Goal: Task Accomplishment & Management: Use online tool/utility

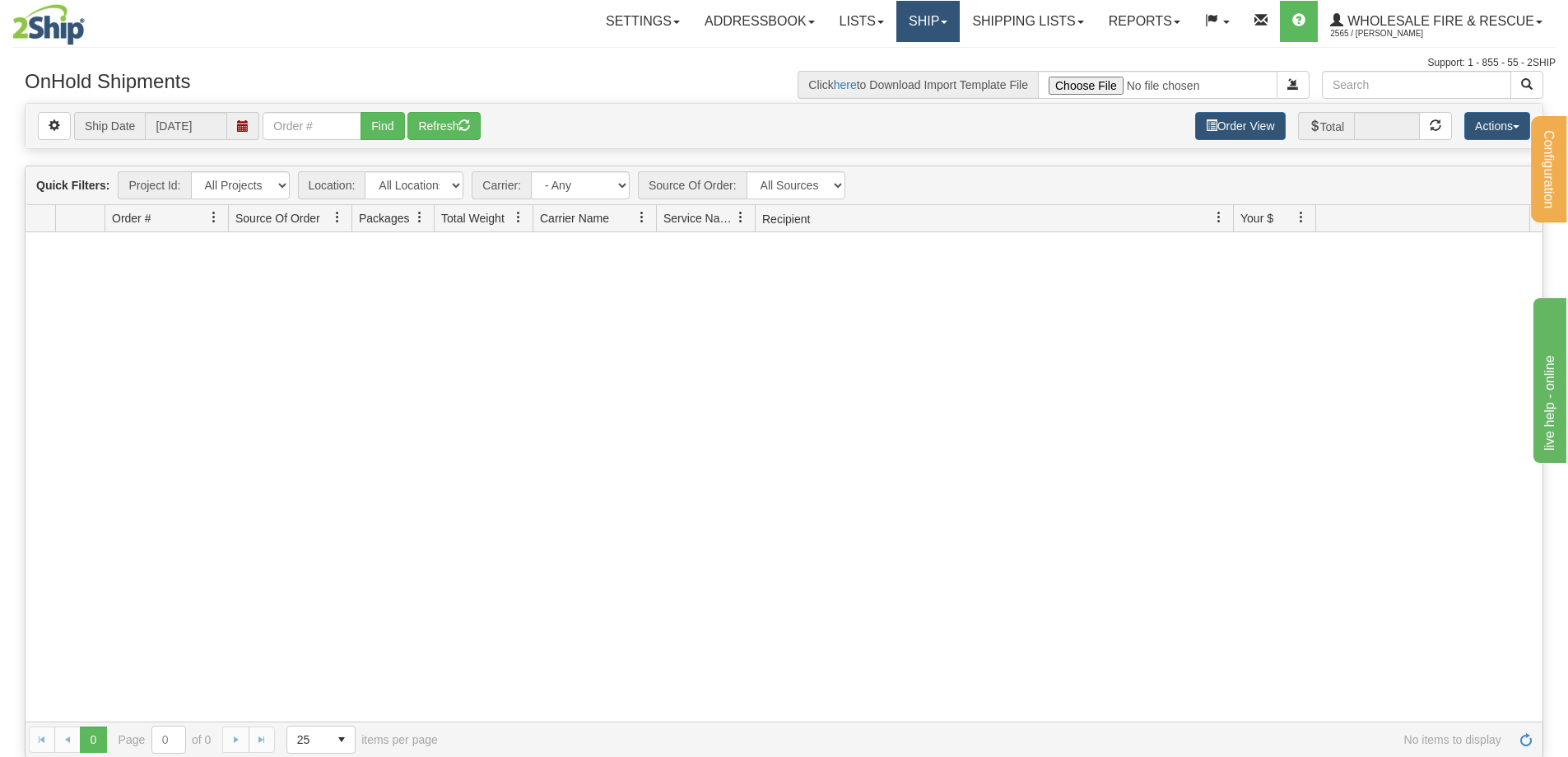
click at [910, 24] on link "Ship" at bounding box center [928, 22] width 64 height 41
click at [895, 53] on span "Ship Screen" at bounding box center [877, 57] width 63 height 13
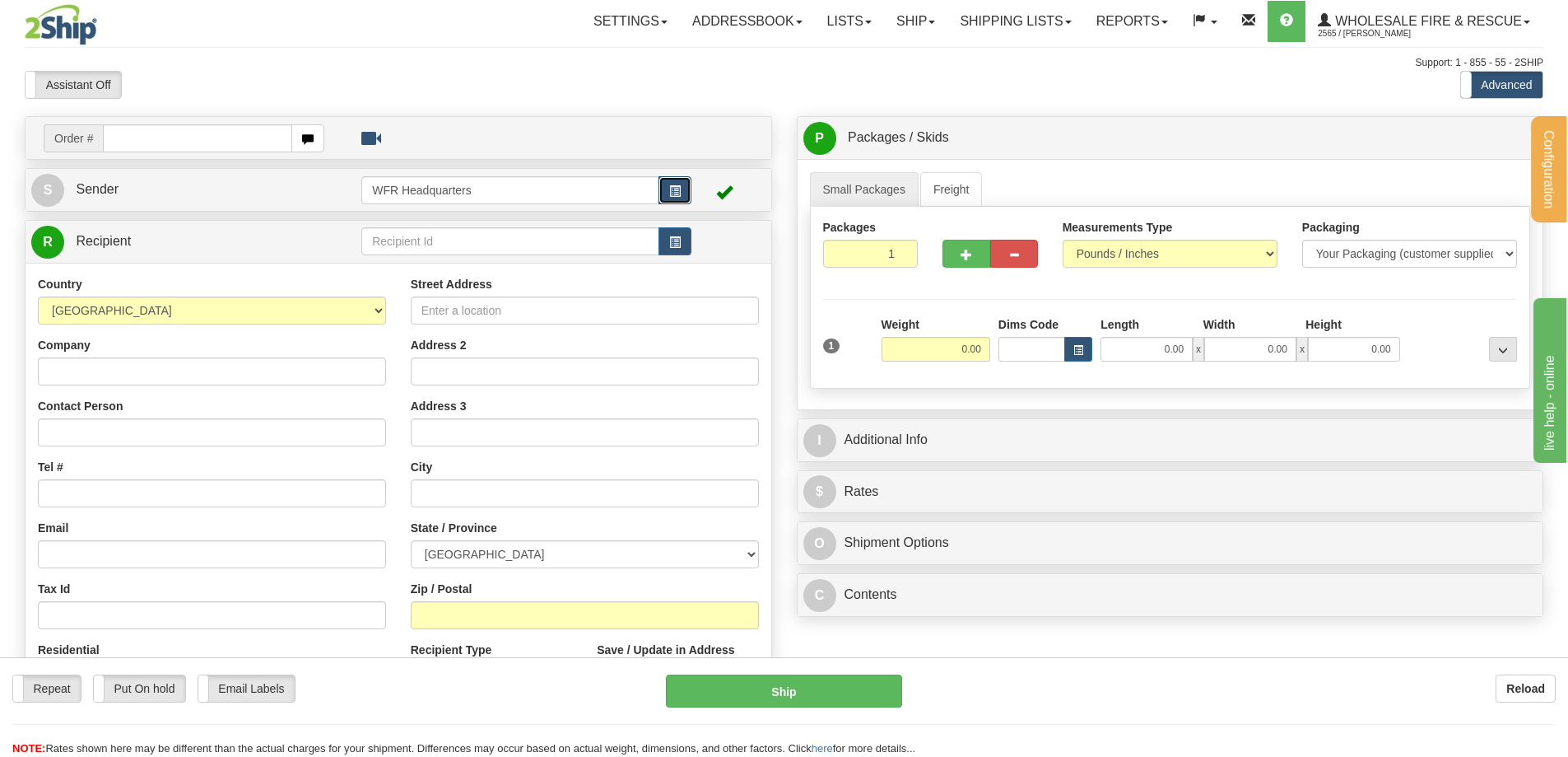
click at [671, 191] on span "button" at bounding box center [674, 191] width 12 height 11
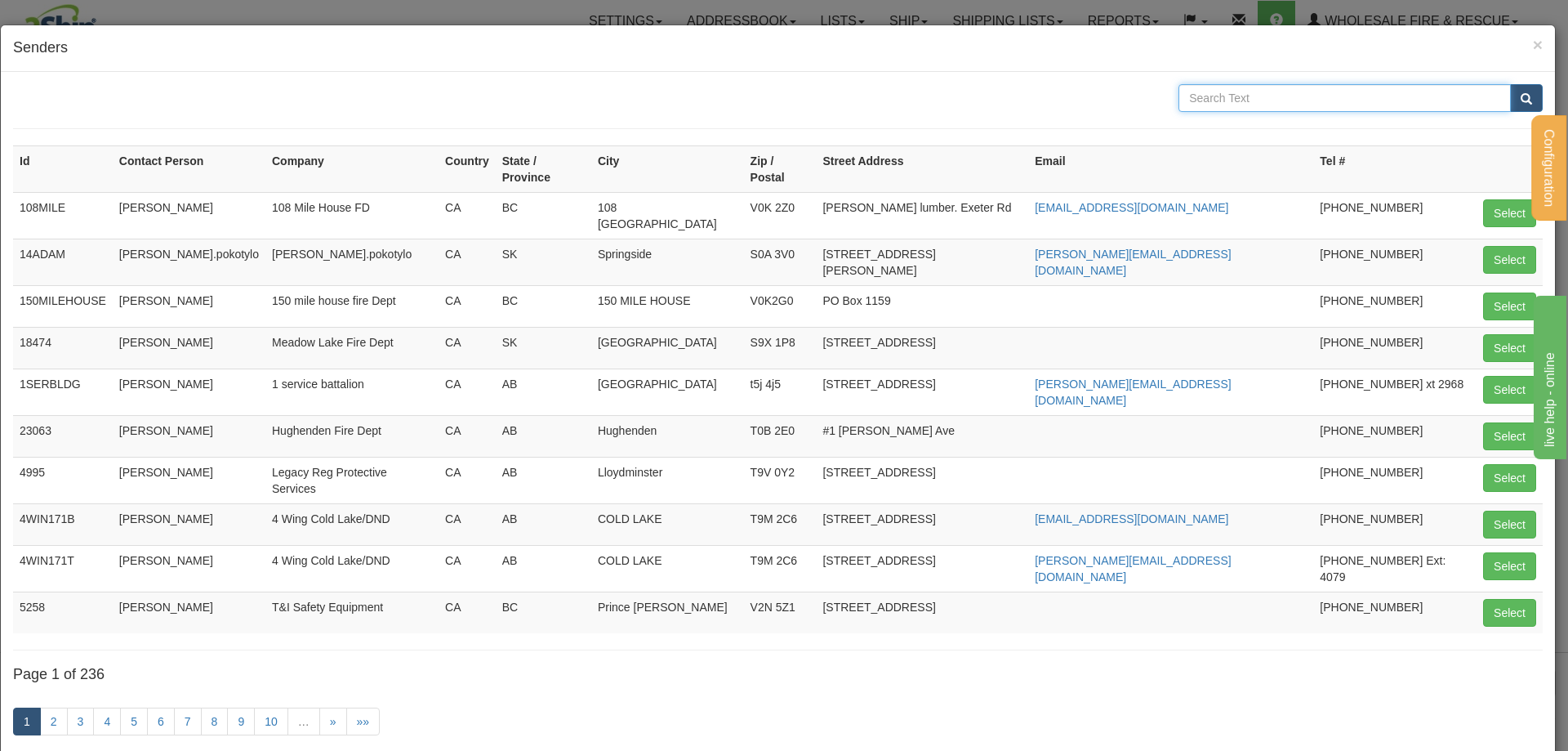
click at [1220, 95] on input "text" at bounding box center [1345, 98] width 333 height 28
type input "knudsen"
click at [1510, 85] on button "submit" at bounding box center [1526, 98] width 33 height 28
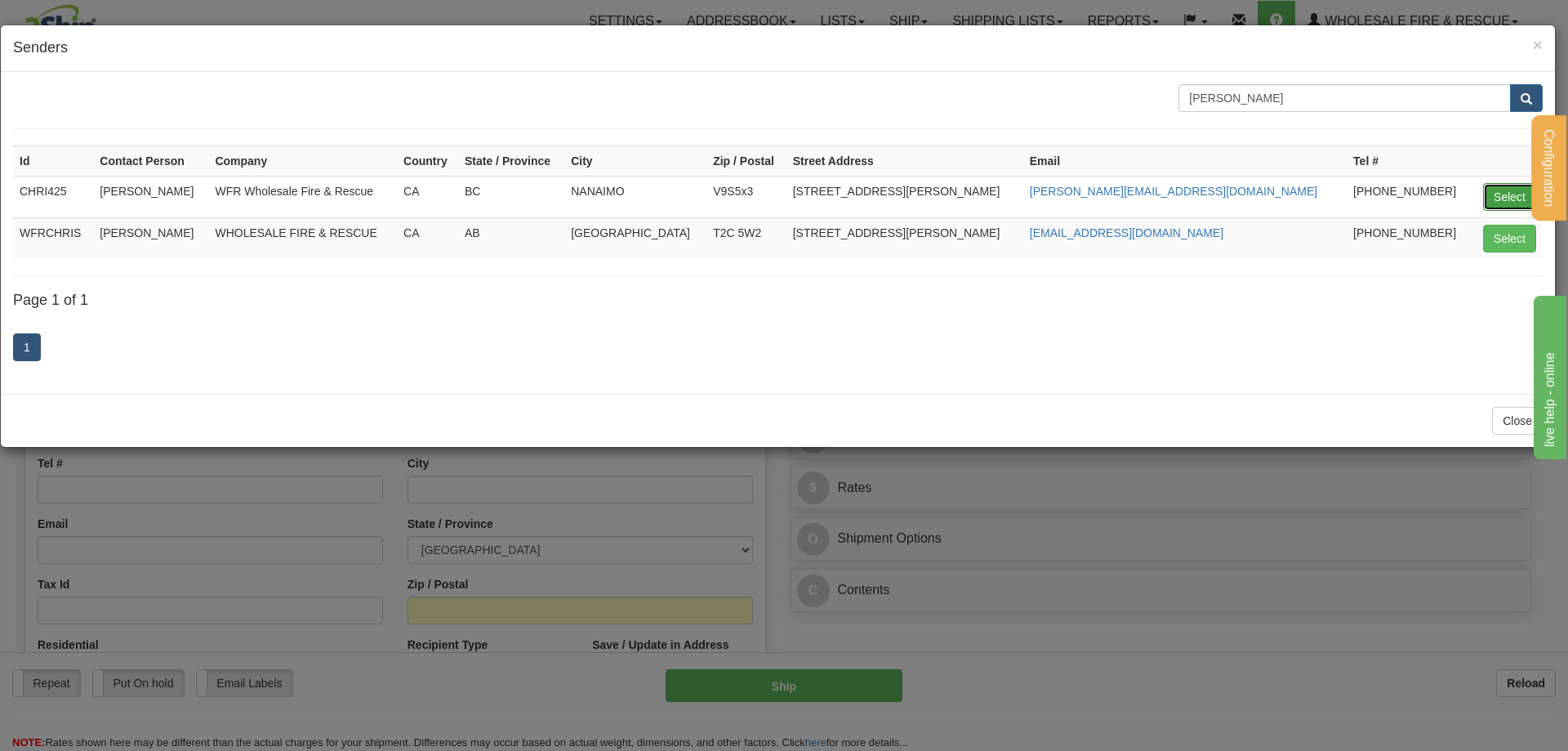
click at [1502, 203] on button "Select" at bounding box center [1509, 197] width 53 height 28
type input "CHRI425"
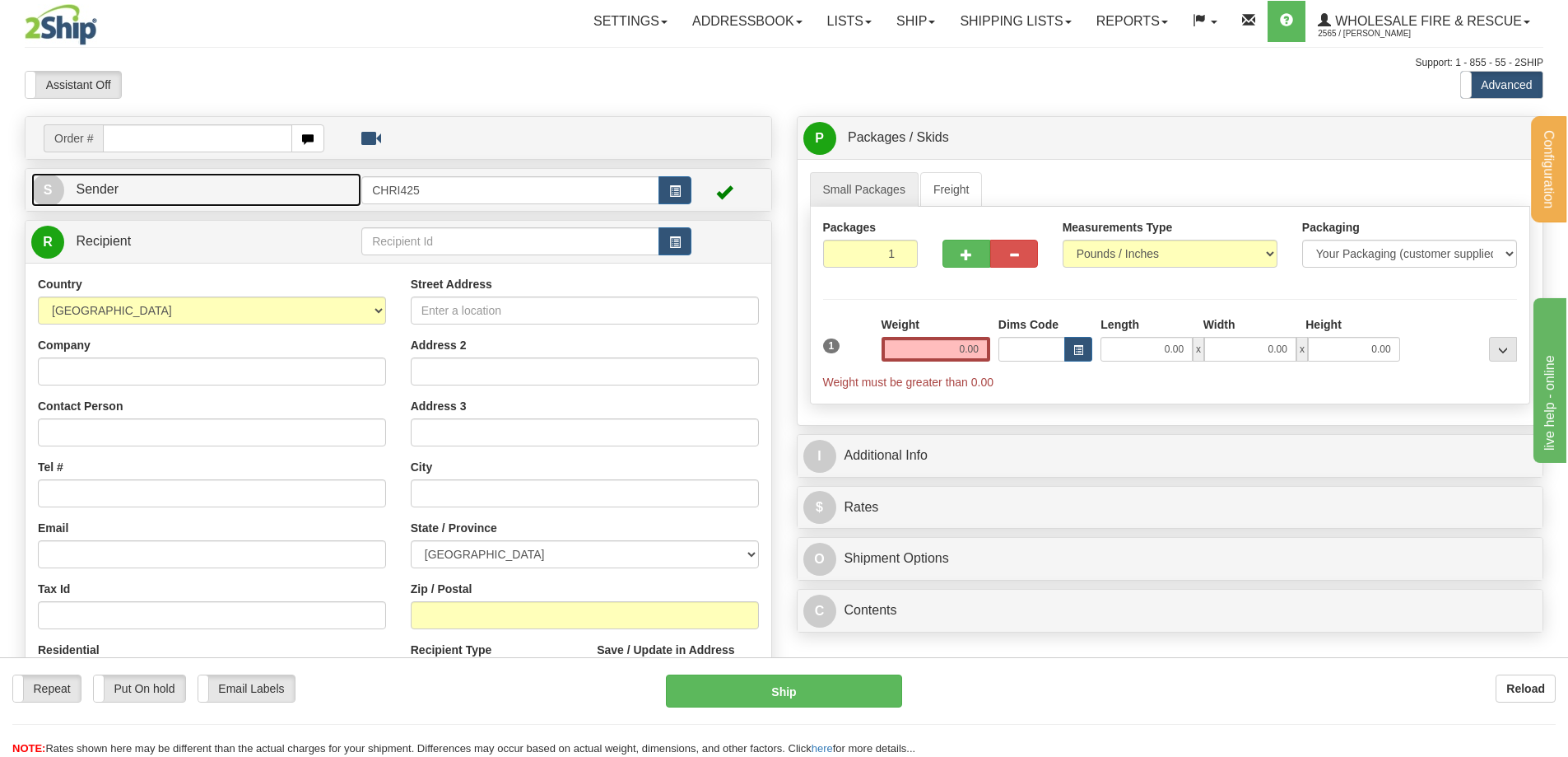
click at [207, 185] on link "S Sender" at bounding box center [196, 190] width 330 height 34
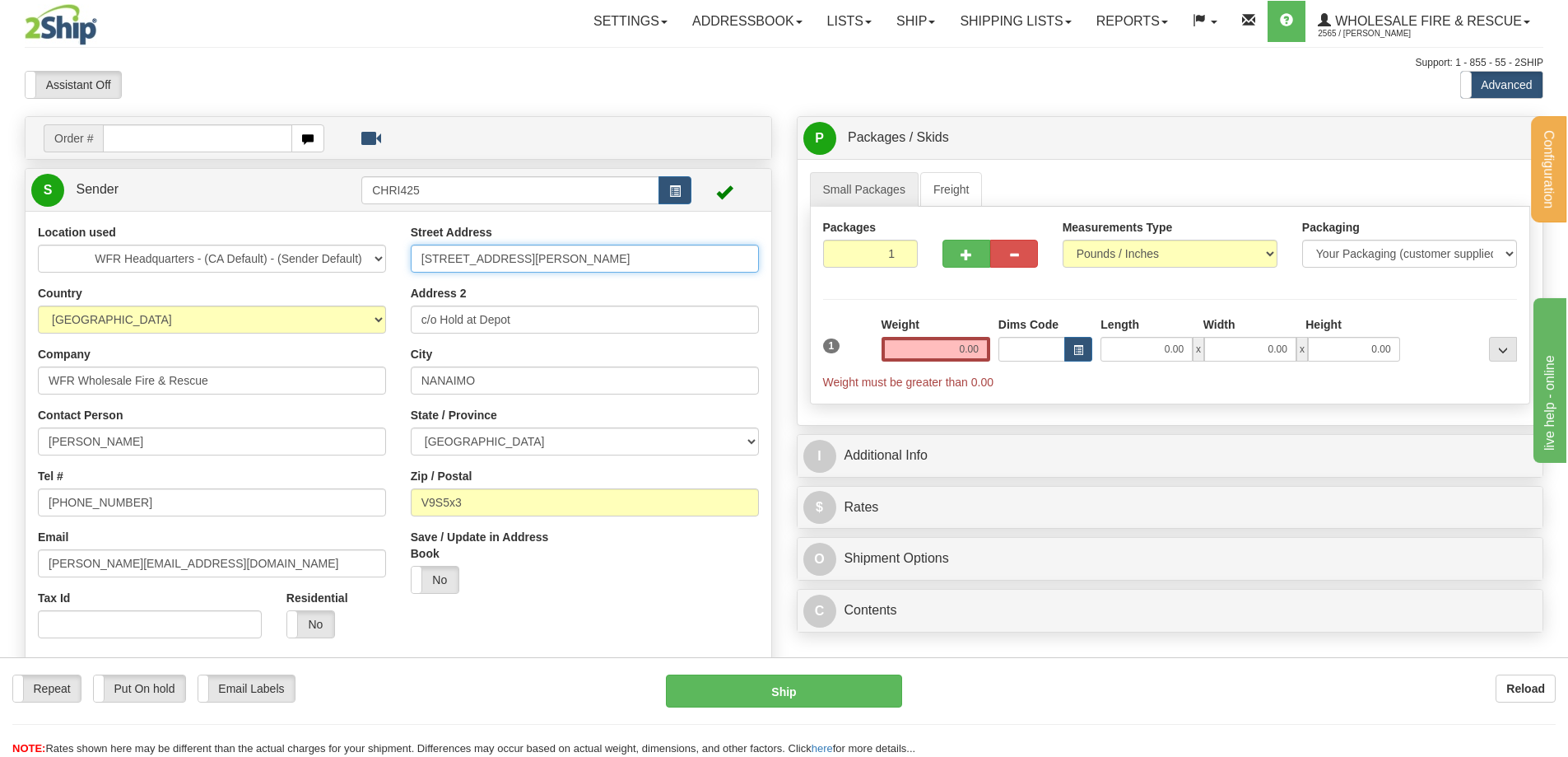
drag, startPoint x: 529, startPoint y: 255, endPoint x: 256, endPoint y: 263, distance: 273.1
click at [258, 255] on div "Location used WFR Headquarters - (CA Default) - (Sender Default) Country AFGHAN…" at bounding box center [398, 474] width 746 height 500
type input "351 Harwell Rd"
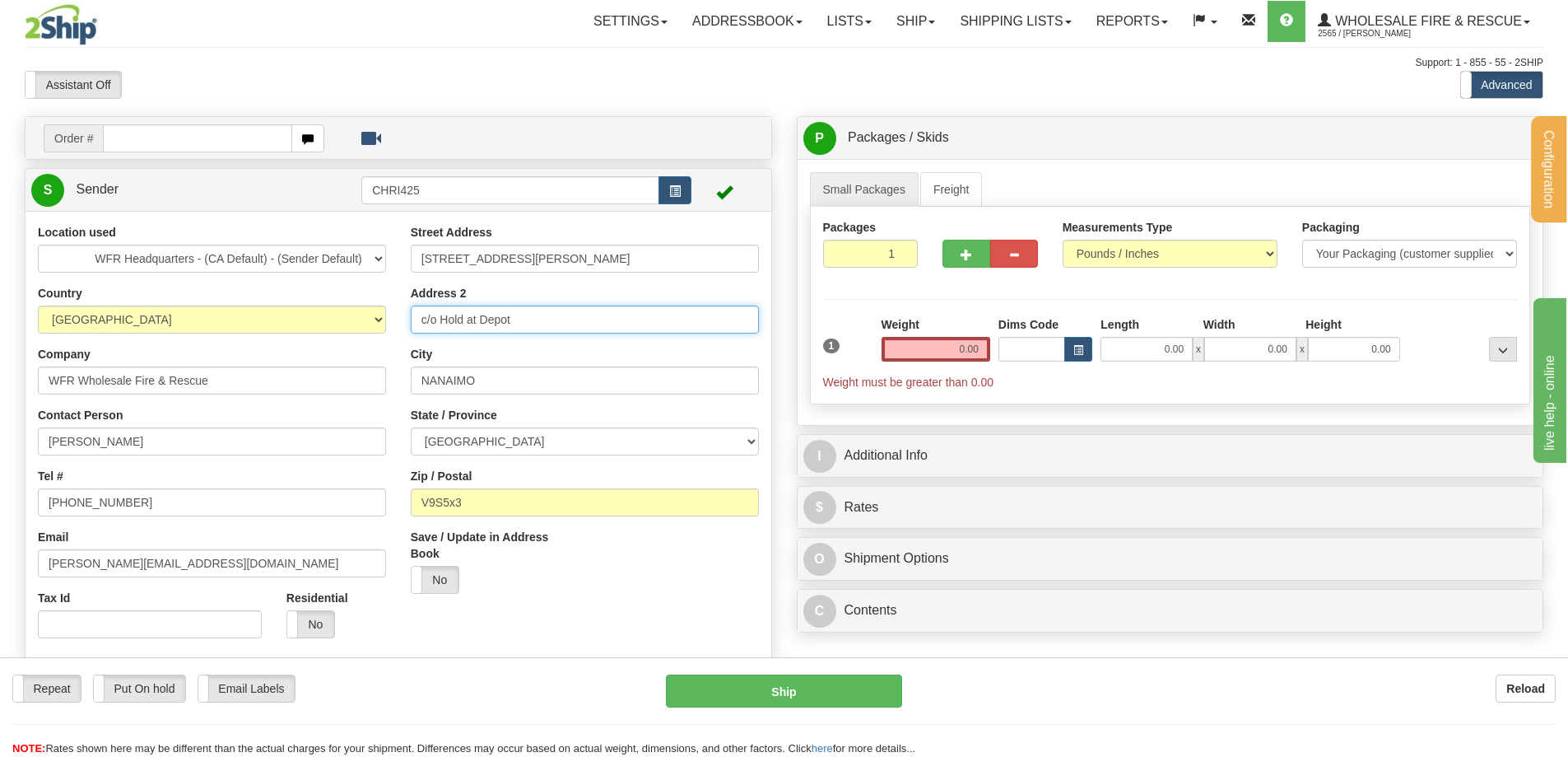
drag, startPoint x: 525, startPoint y: 323, endPoint x: 171, endPoint y: 256, distance: 360.3
click at [171, 256] on div "Location used WFR Headquarters - (CA Default) - (Sender Default) Country AFGHAN…" at bounding box center [398, 474] width 746 height 500
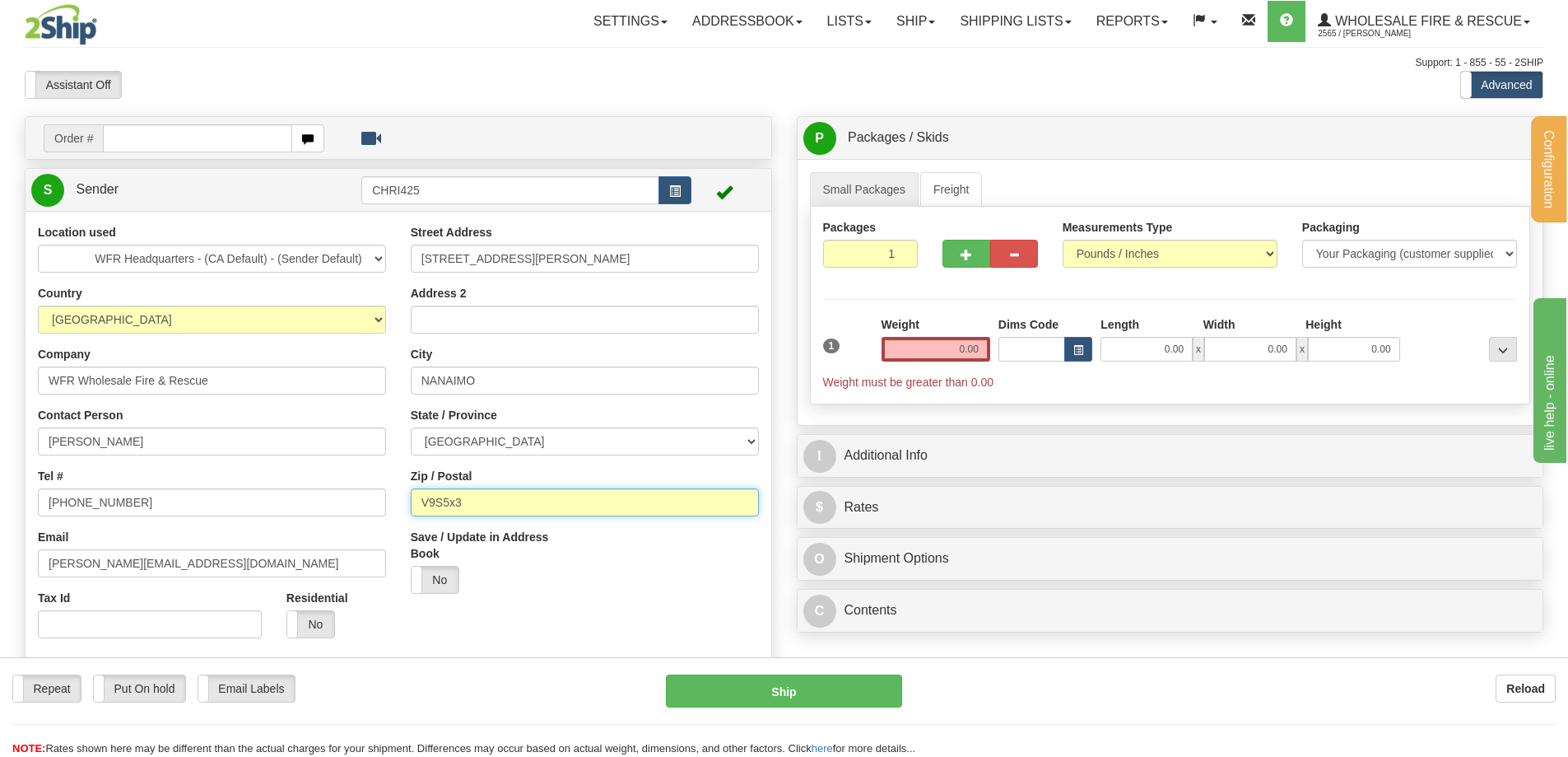
drag, startPoint x: 472, startPoint y: 494, endPoint x: 437, endPoint y: 500, distance: 35.5
click at [437, 498] on input "V9S5x3" at bounding box center [585, 501] width 348 height 28
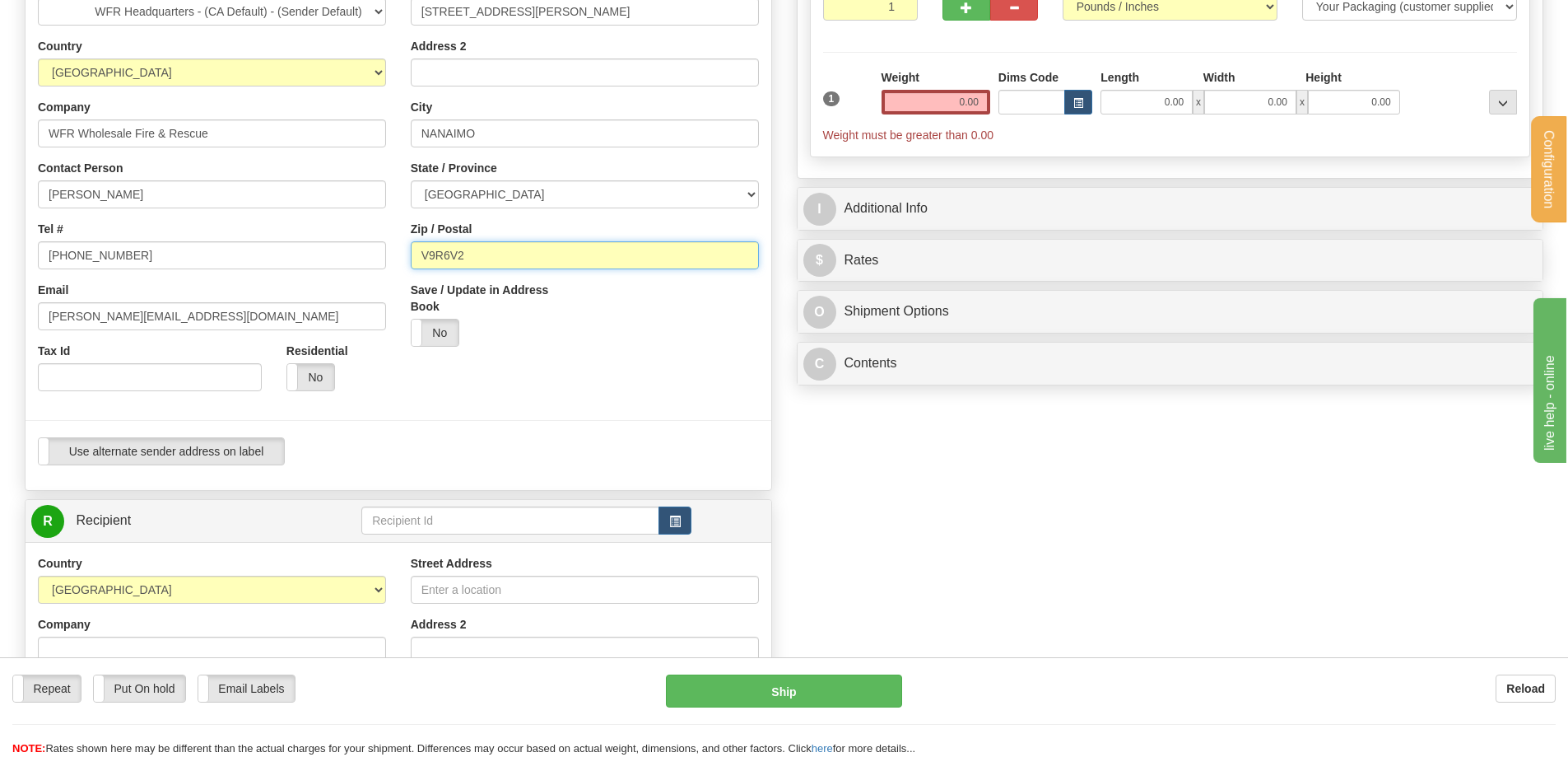
type input "V9R6V2"
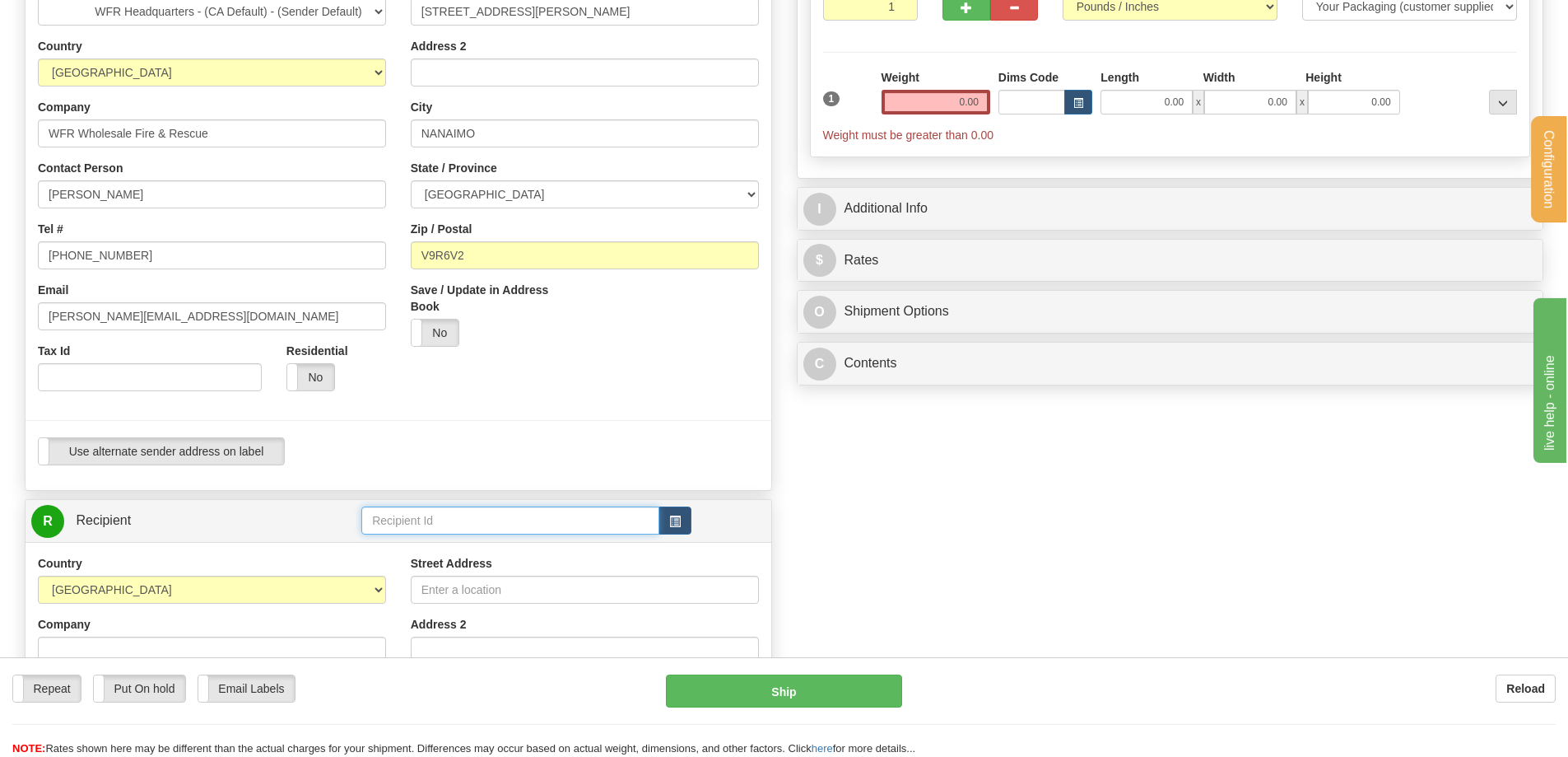
click at [402, 520] on input "text" at bounding box center [510, 520] width 298 height 28
type input "siemens"
click button "Delete" at bounding box center [0, 0] width 0 height 0
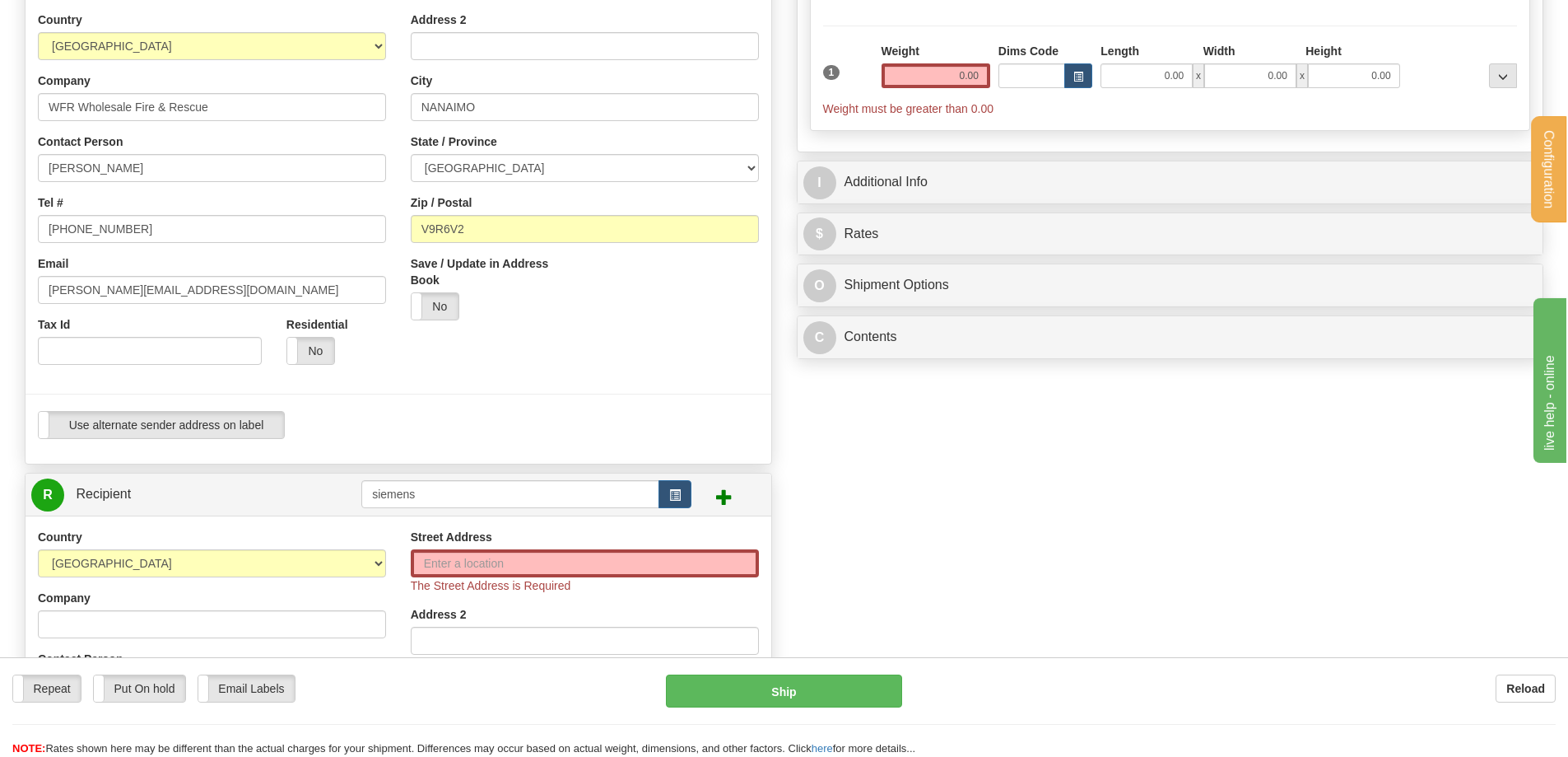
scroll to position [229, 0]
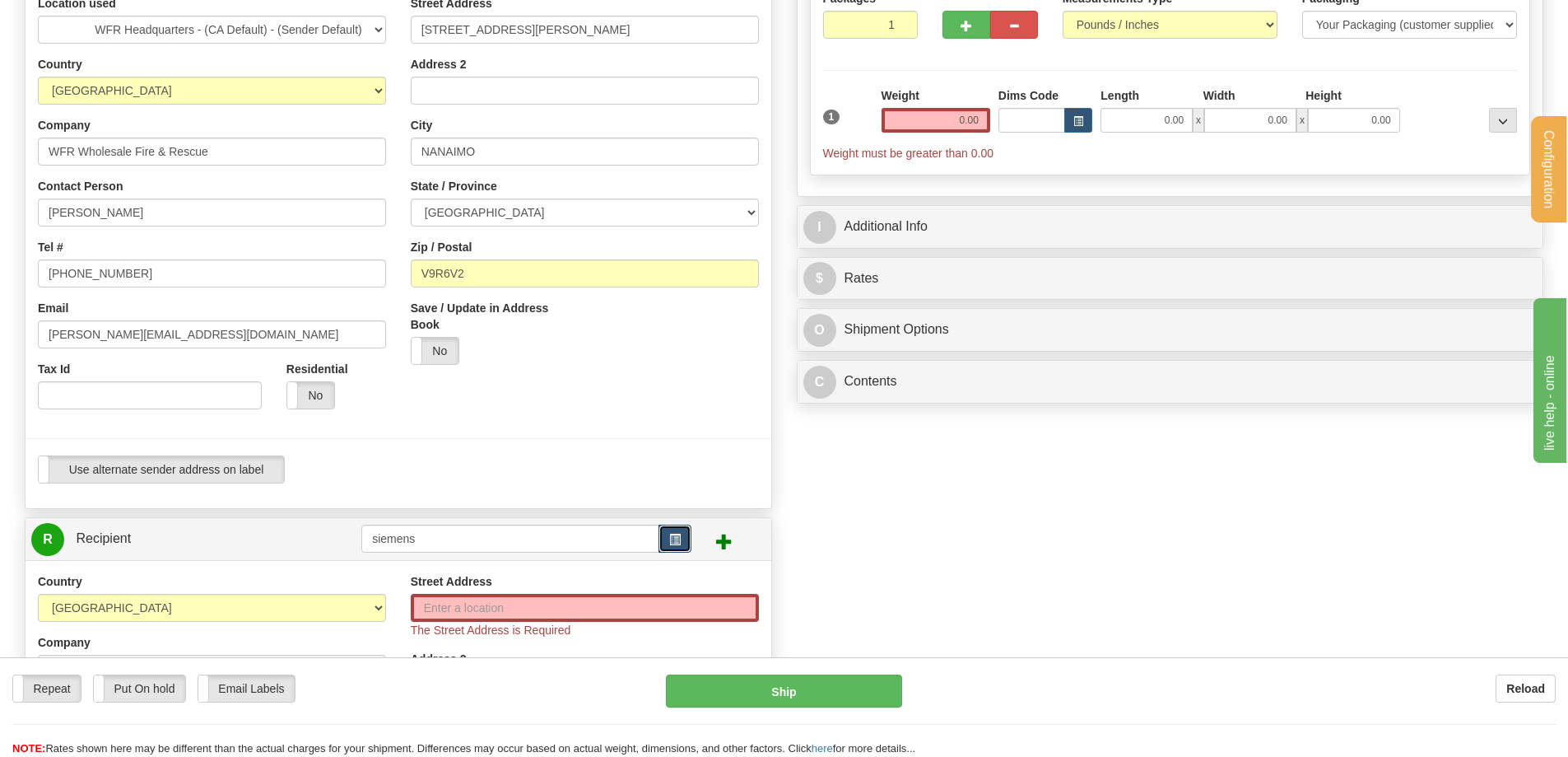
click at [678, 546] on button "button" at bounding box center [674, 538] width 33 height 28
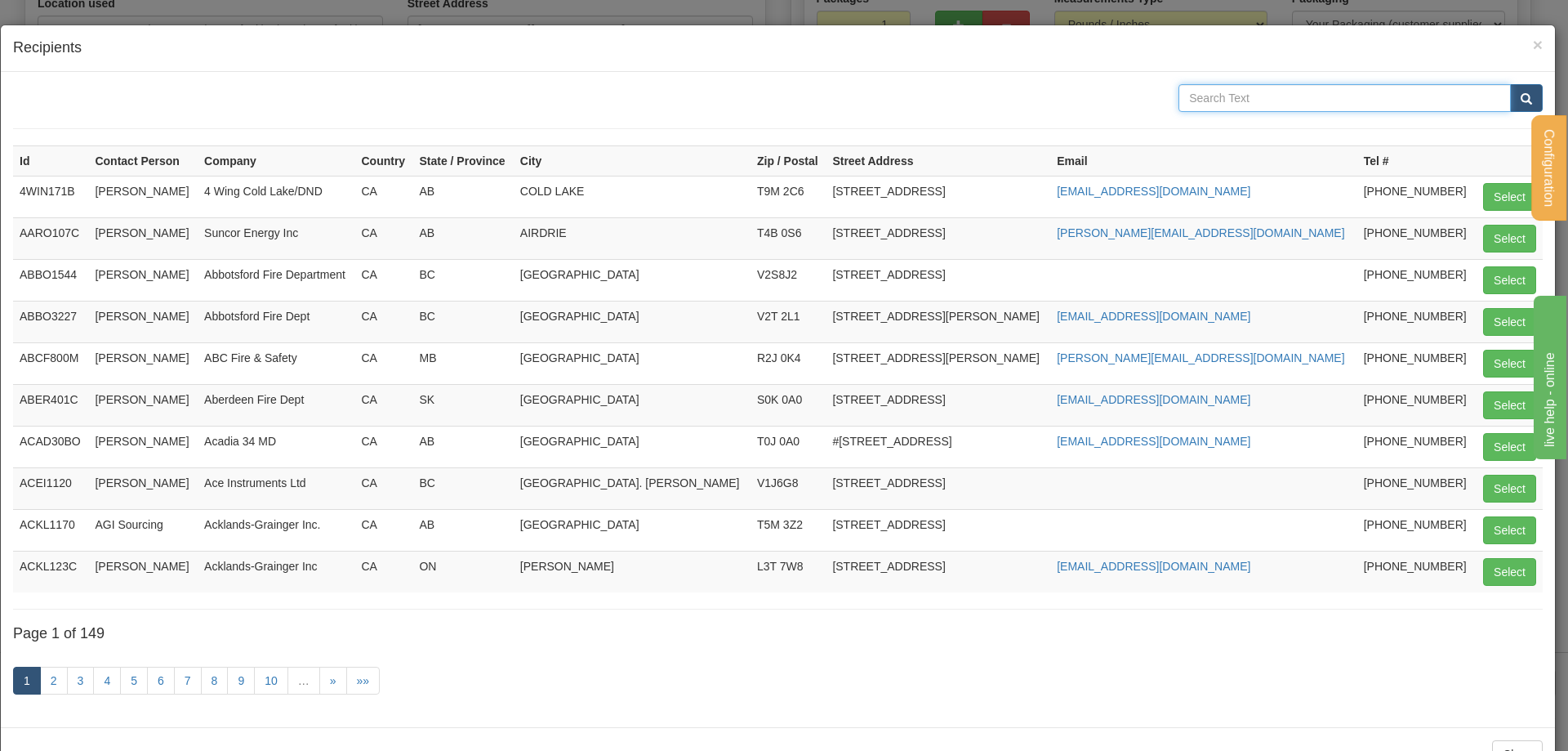
click at [1188, 96] on input "text" at bounding box center [1345, 98] width 333 height 28
type input "siemens"
click at [1510, 85] on button "submit" at bounding box center [1526, 98] width 33 height 28
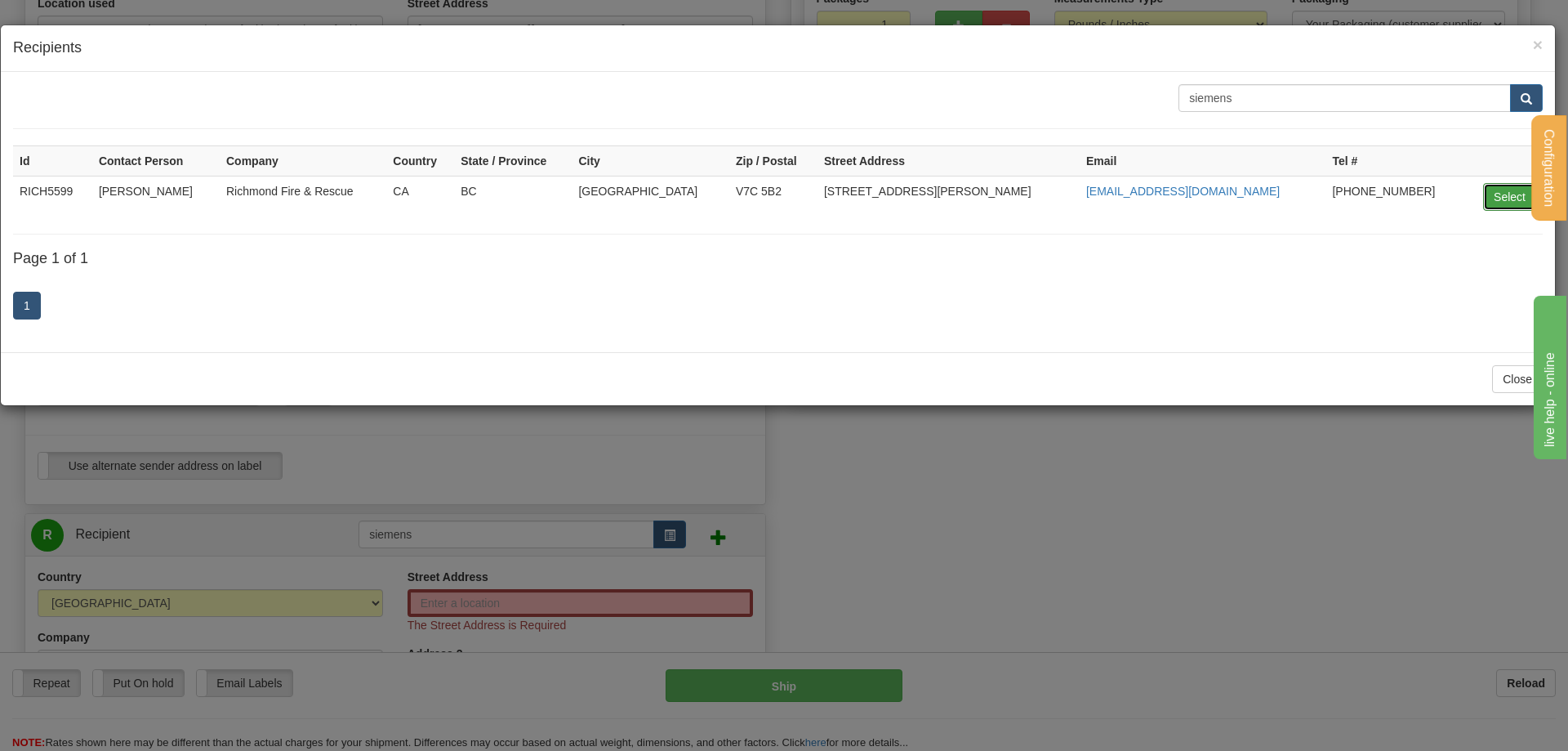
click at [1492, 198] on button "Select" at bounding box center [1509, 197] width 53 height 28
type input "RICH5599"
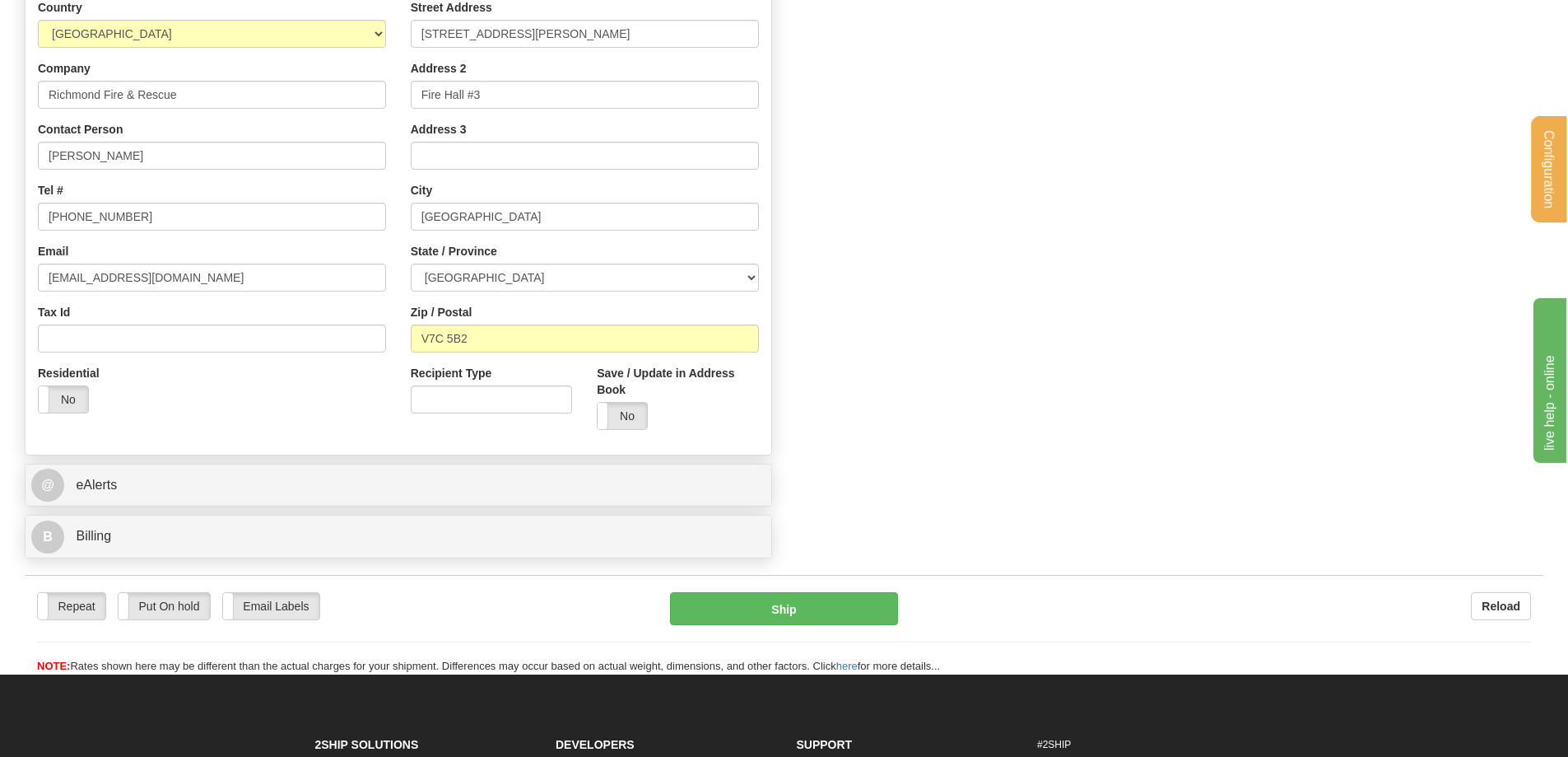
scroll to position [805, 0]
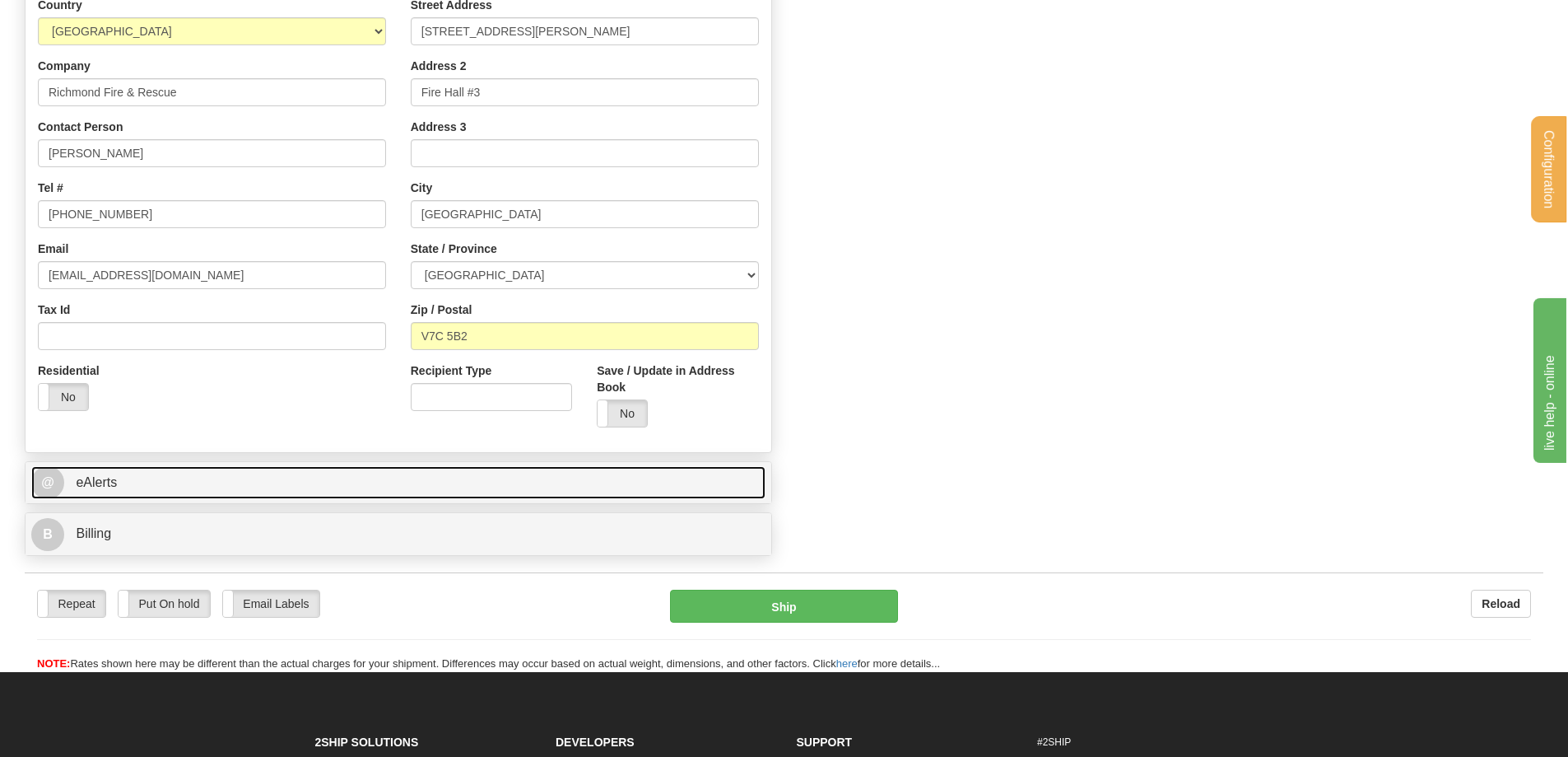
type input "0.00"
click at [126, 483] on link "@ eAlerts" at bounding box center [398, 483] width 734 height 34
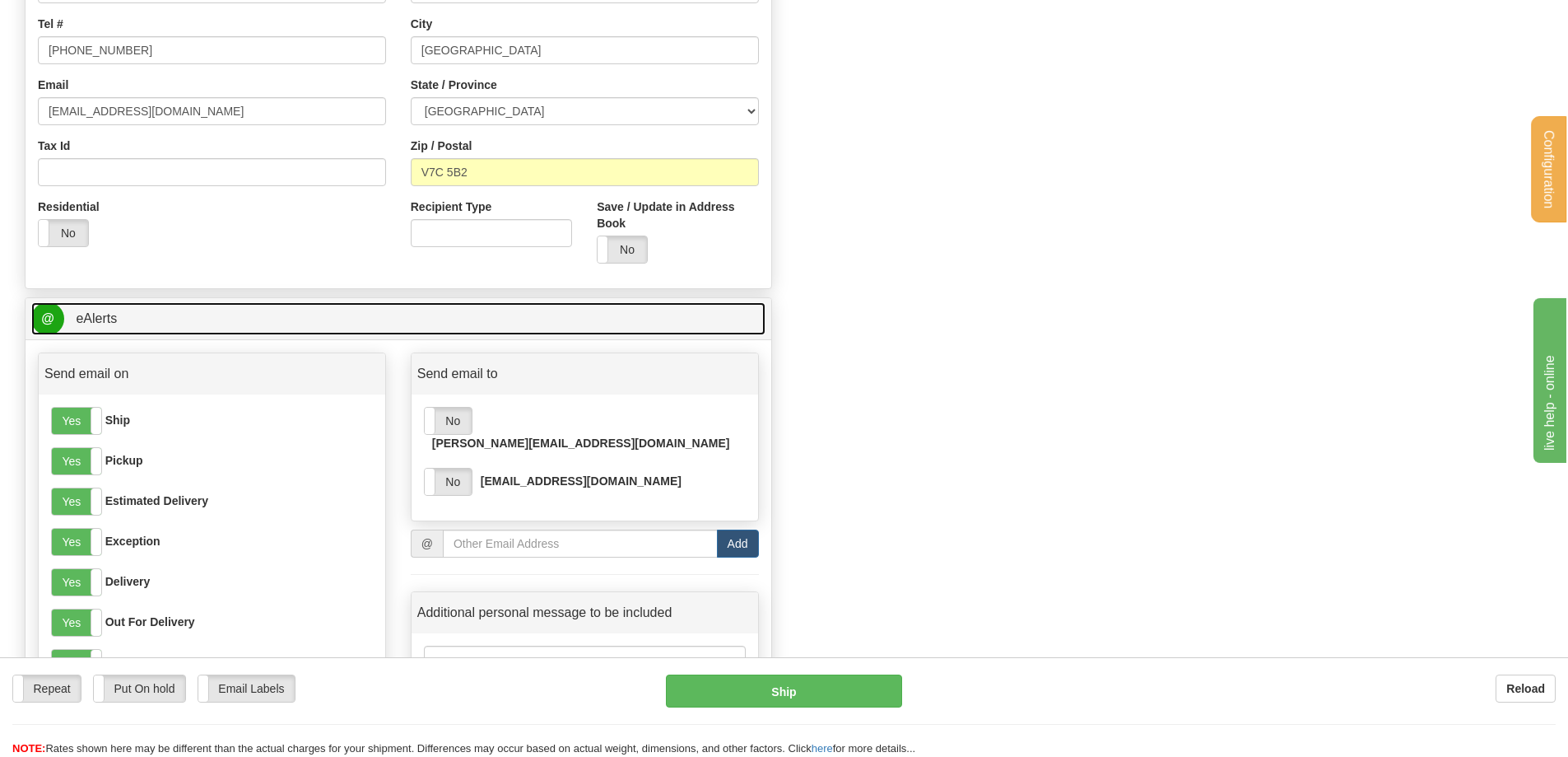
scroll to position [970, 0]
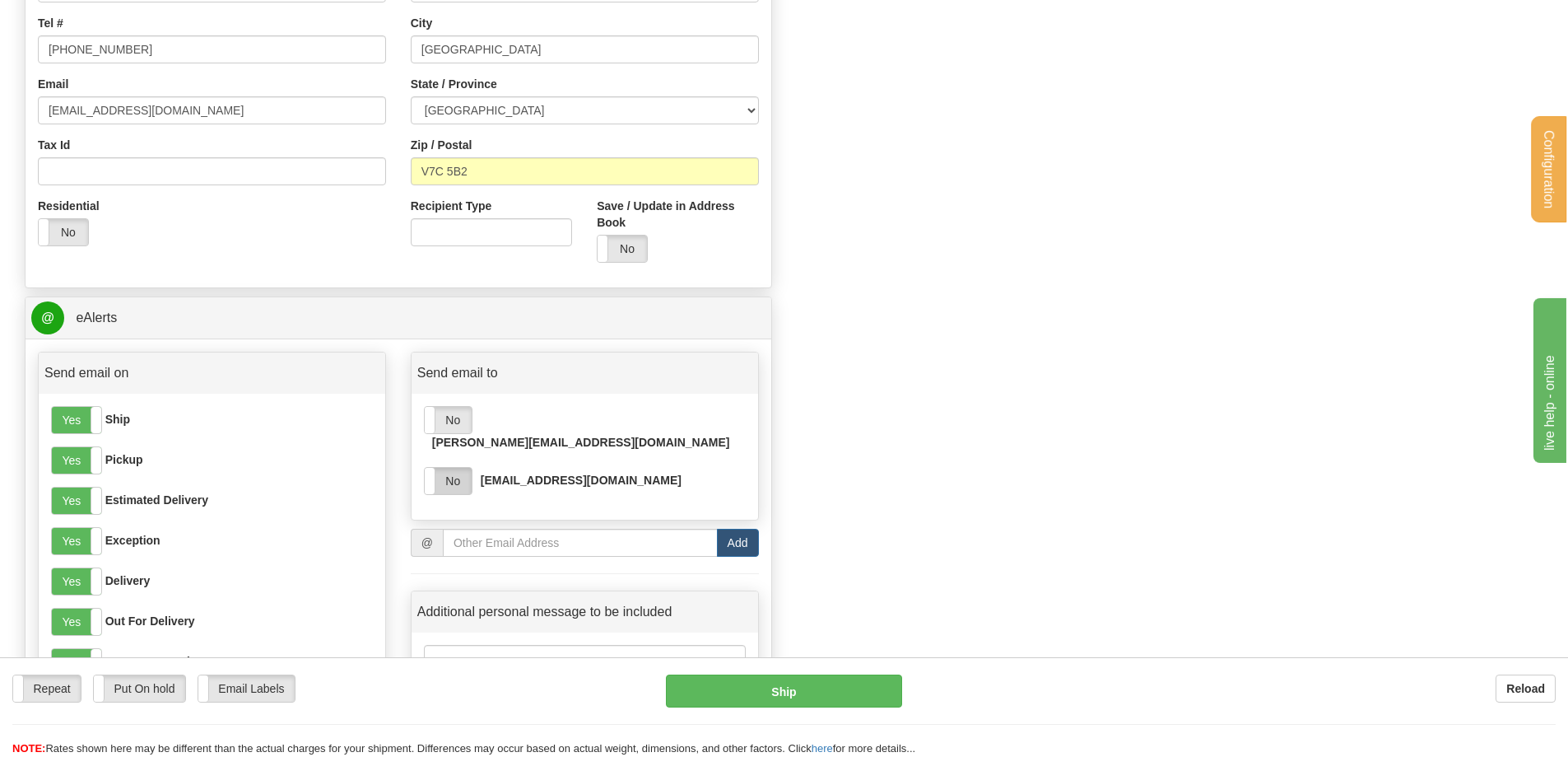
click at [455, 467] on label "No" at bounding box center [448, 480] width 47 height 26
click at [459, 420] on label "No" at bounding box center [448, 420] width 47 height 26
click at [478, 528] on input "email" at bounding box center [580, 542] width 275 height 28
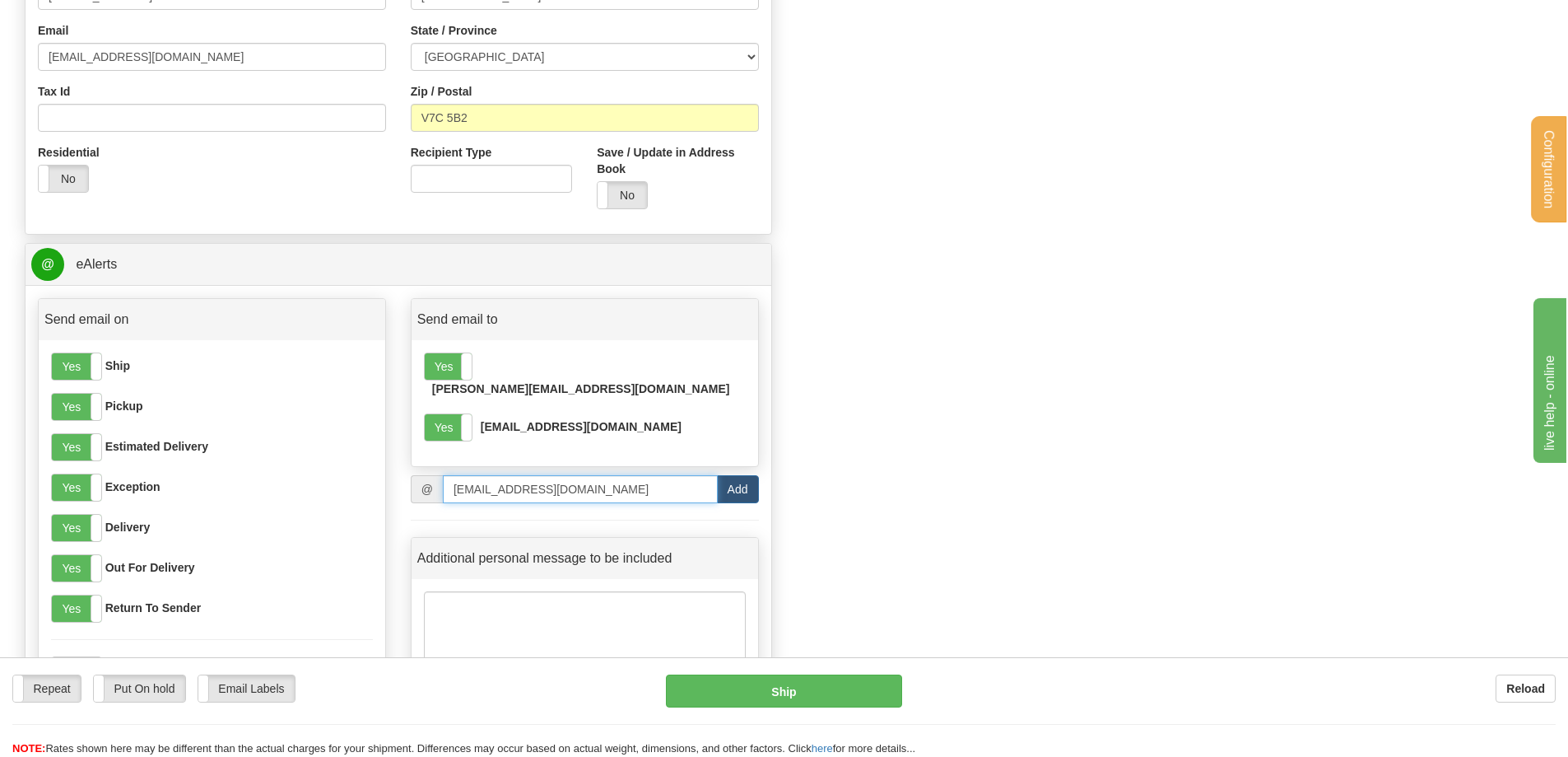
scroll to position [1052, 0]
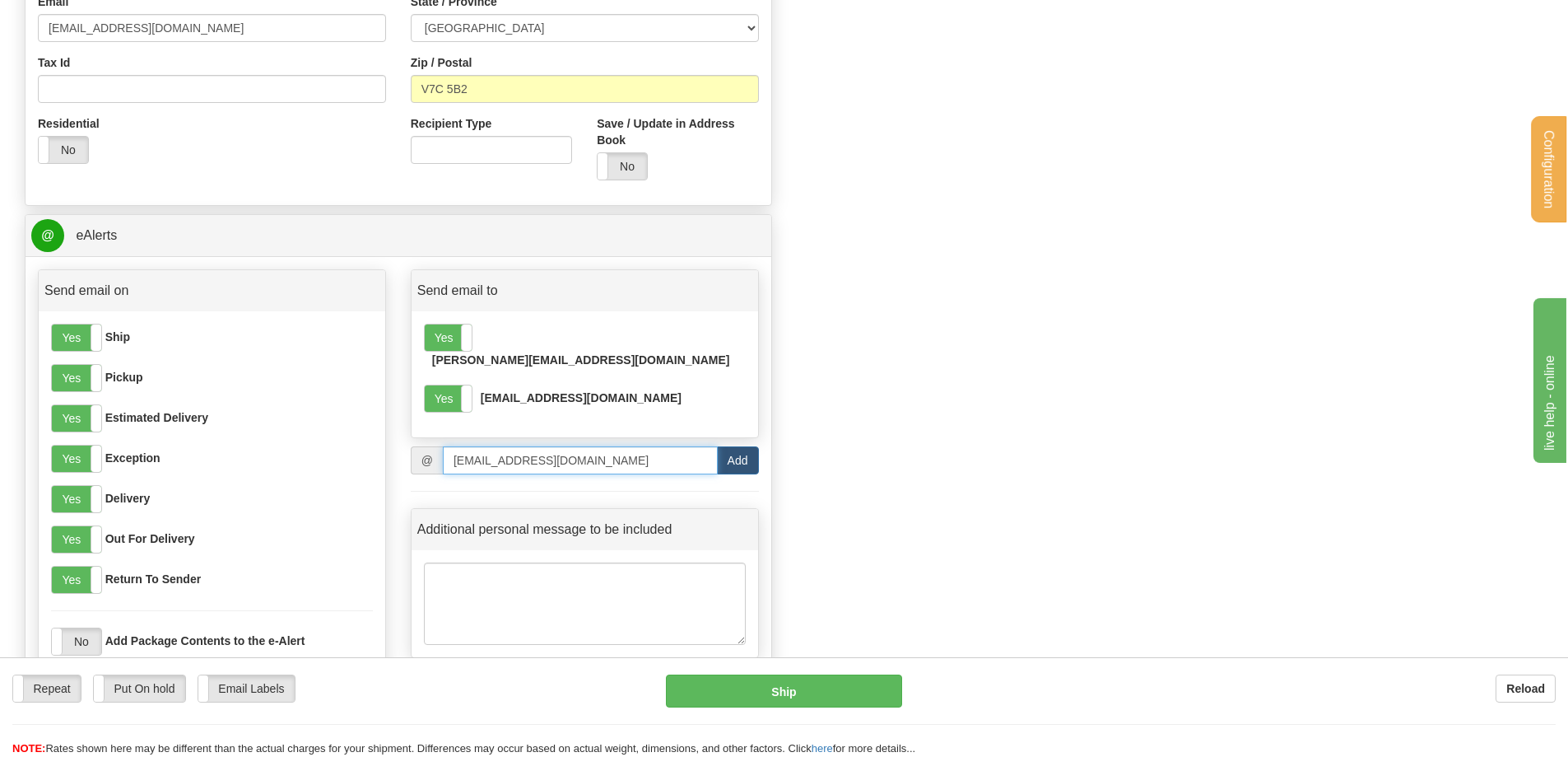
type input "kgray@richmond.ca"
click at [468, 562] on textarea at bounding box center [585, 604] width 322 height 83
paste textarea "Jaxson Jenson White"
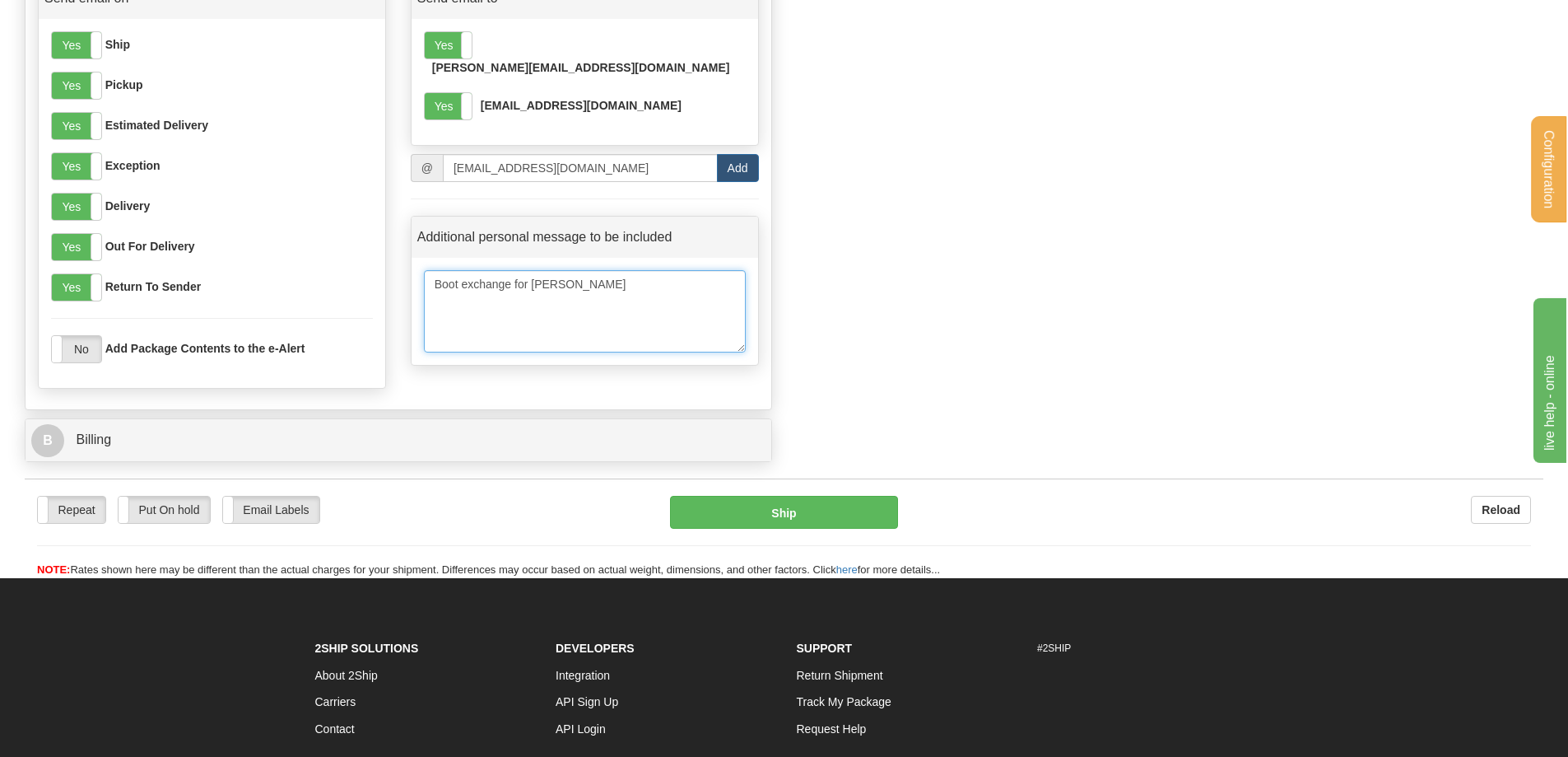
scroll to position [1382, 0]
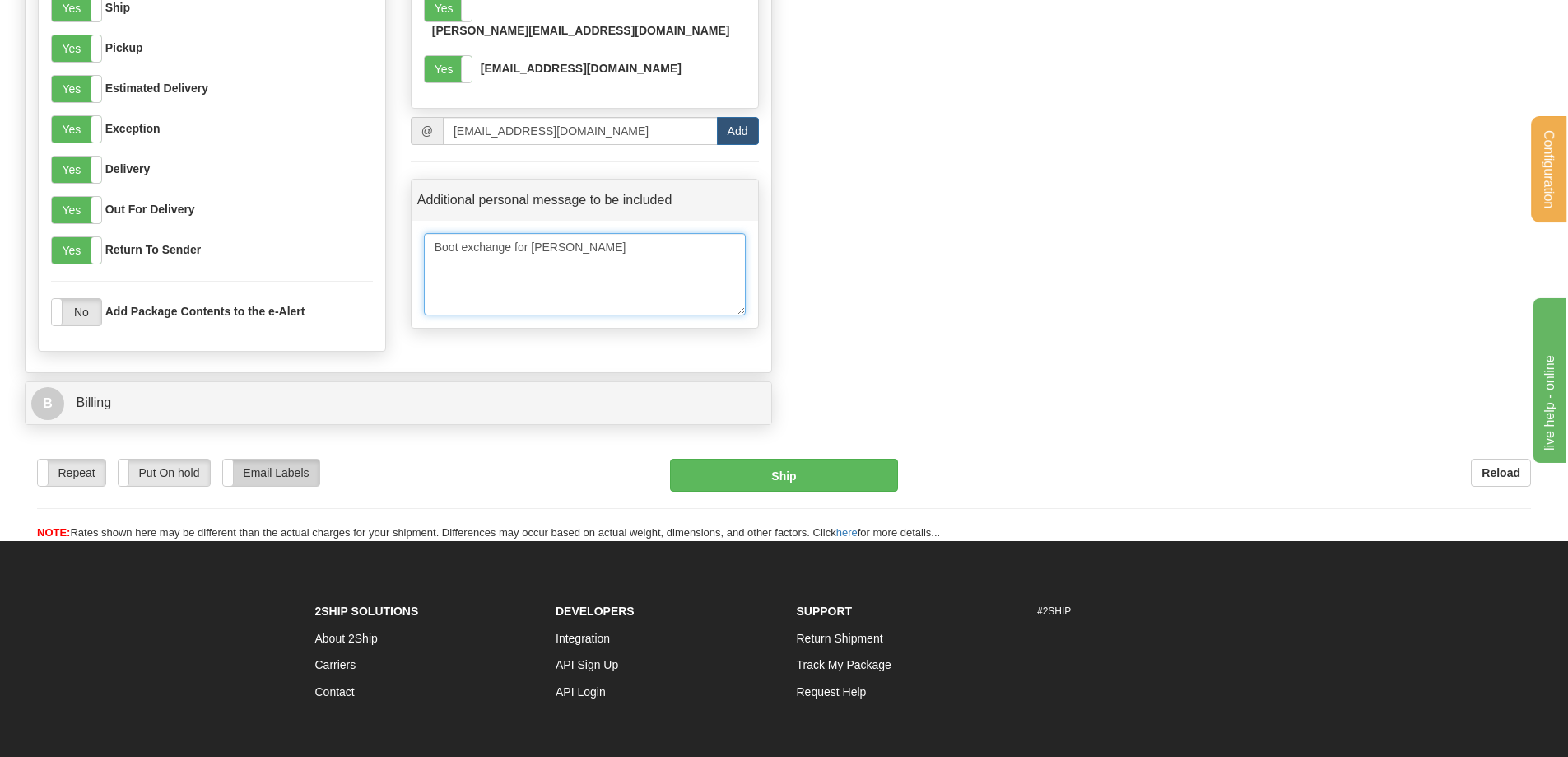
type textarea "Boot exchange for Jaxson Jenson White"
click at [276, 478] on label "Email Labels" at bounding box center [271, 472] width 96 height 26
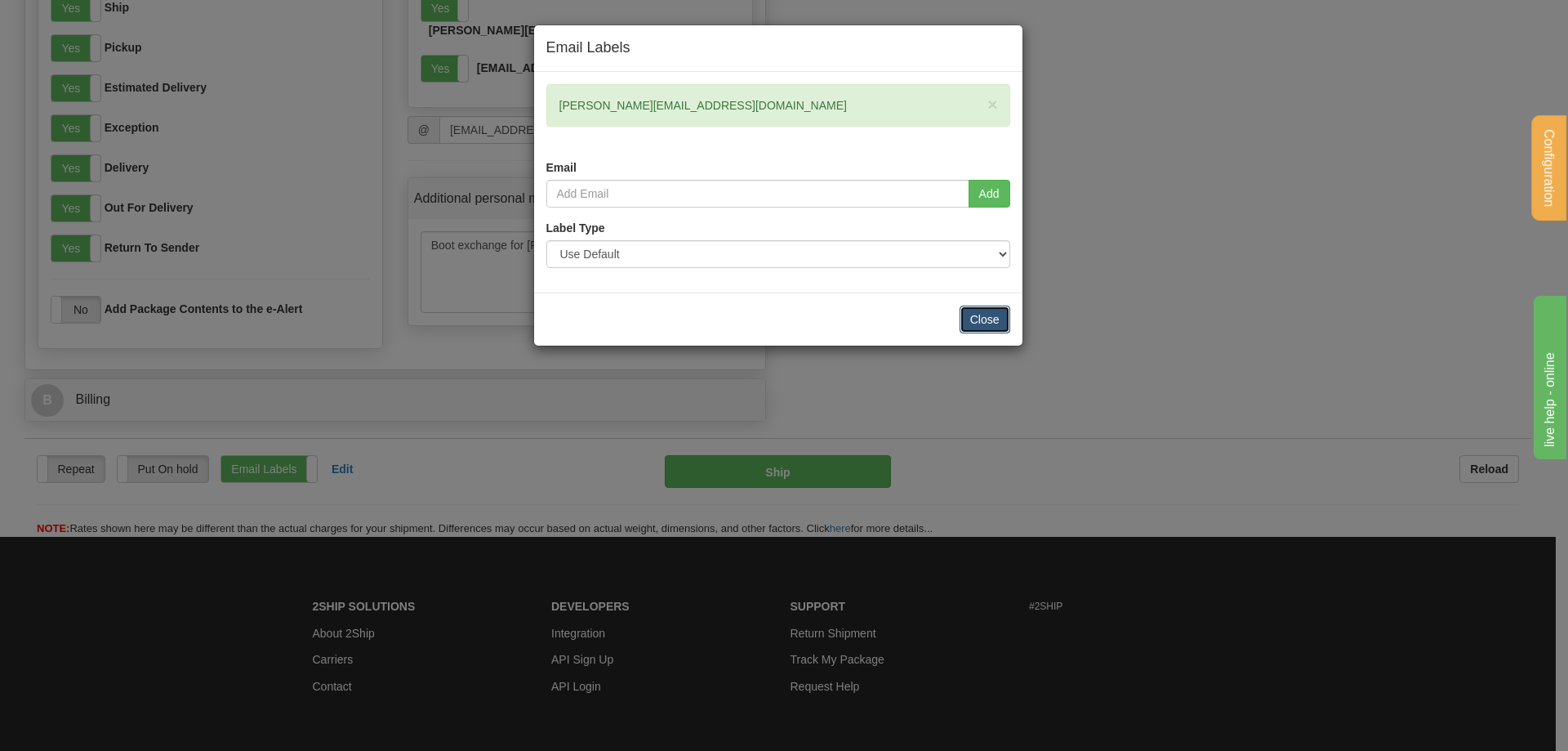
click at [992, 321] on button "Close" at bounding box center [985, 319] width 51 height 28
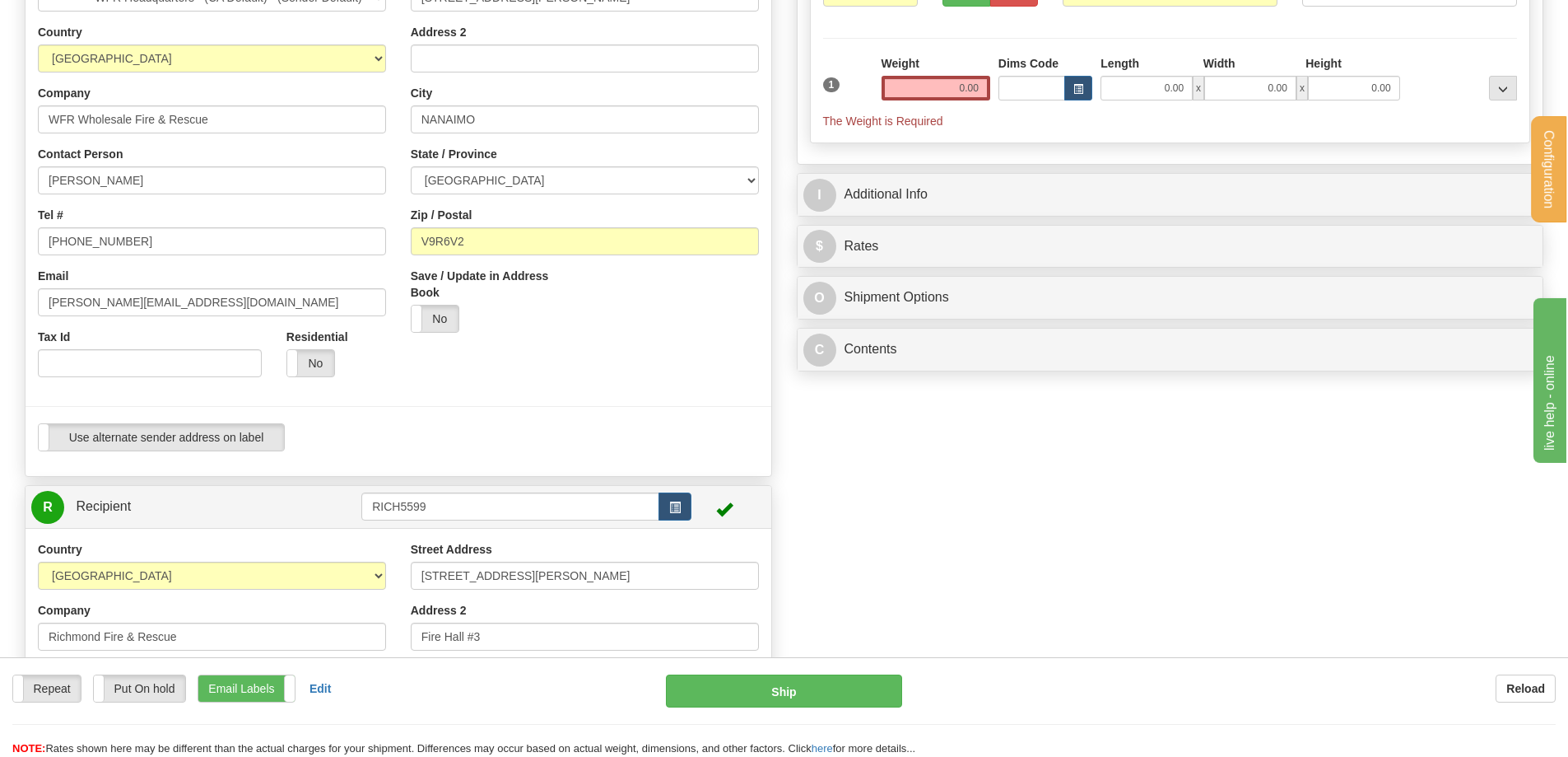
scroll to position [0, 0]
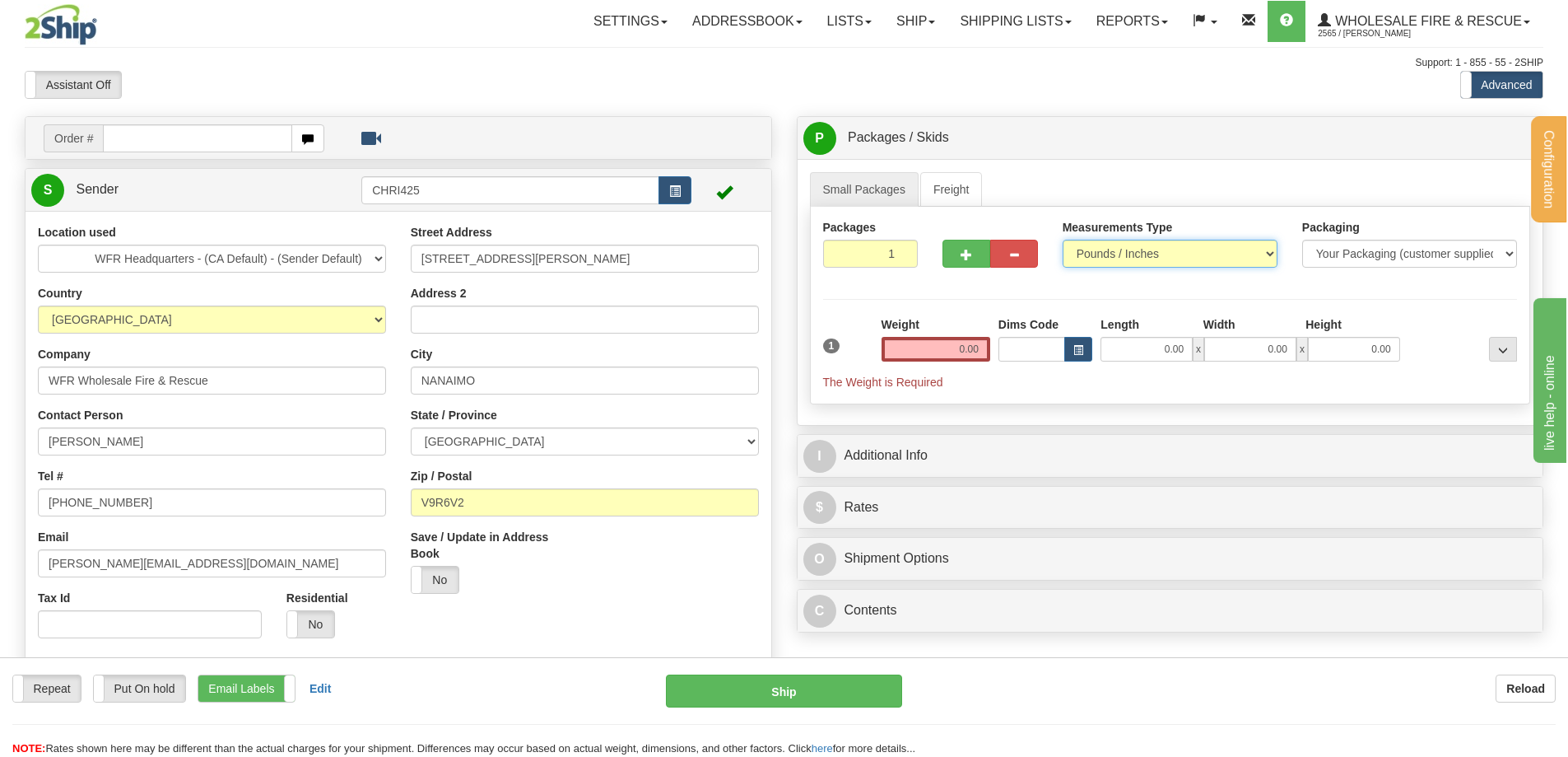
click at [1191, 251] on select "Pounds / Inches Kilograms / Centimeters" at bounding box center [1170, 253] width 215 height 28
click at [1180, 253] on select "Pounds / Inches Kilograms / Centimeters" at bounding box center [1170, 253] width 215 height 28
click at [950, 350] on input "0.00" at bounding box center [935, 350] width 108 height 25
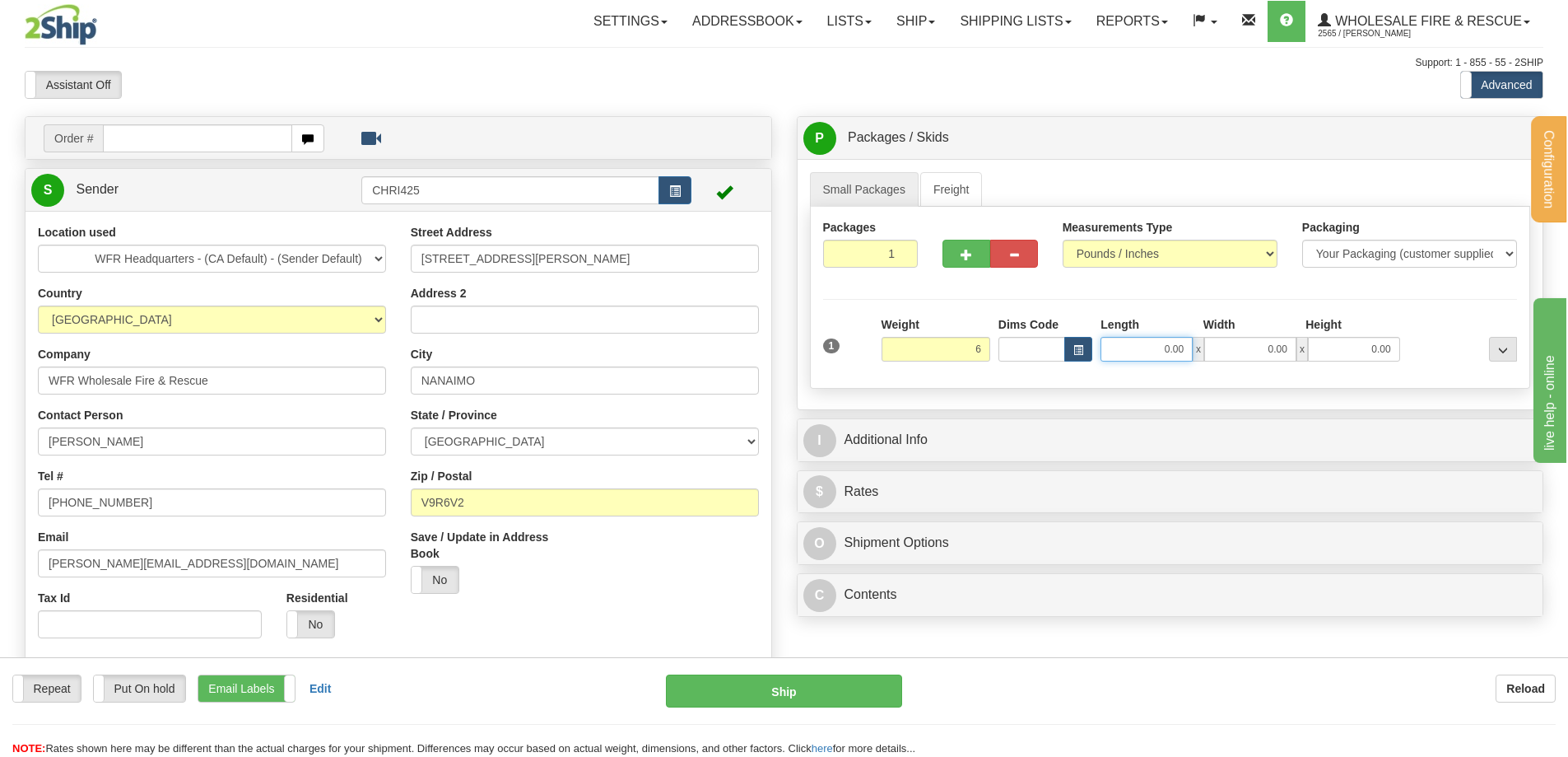
click at [1131, 346] on input "0.00" at bounding box center [1147, 350] width 92 height 25
type input "6.00"
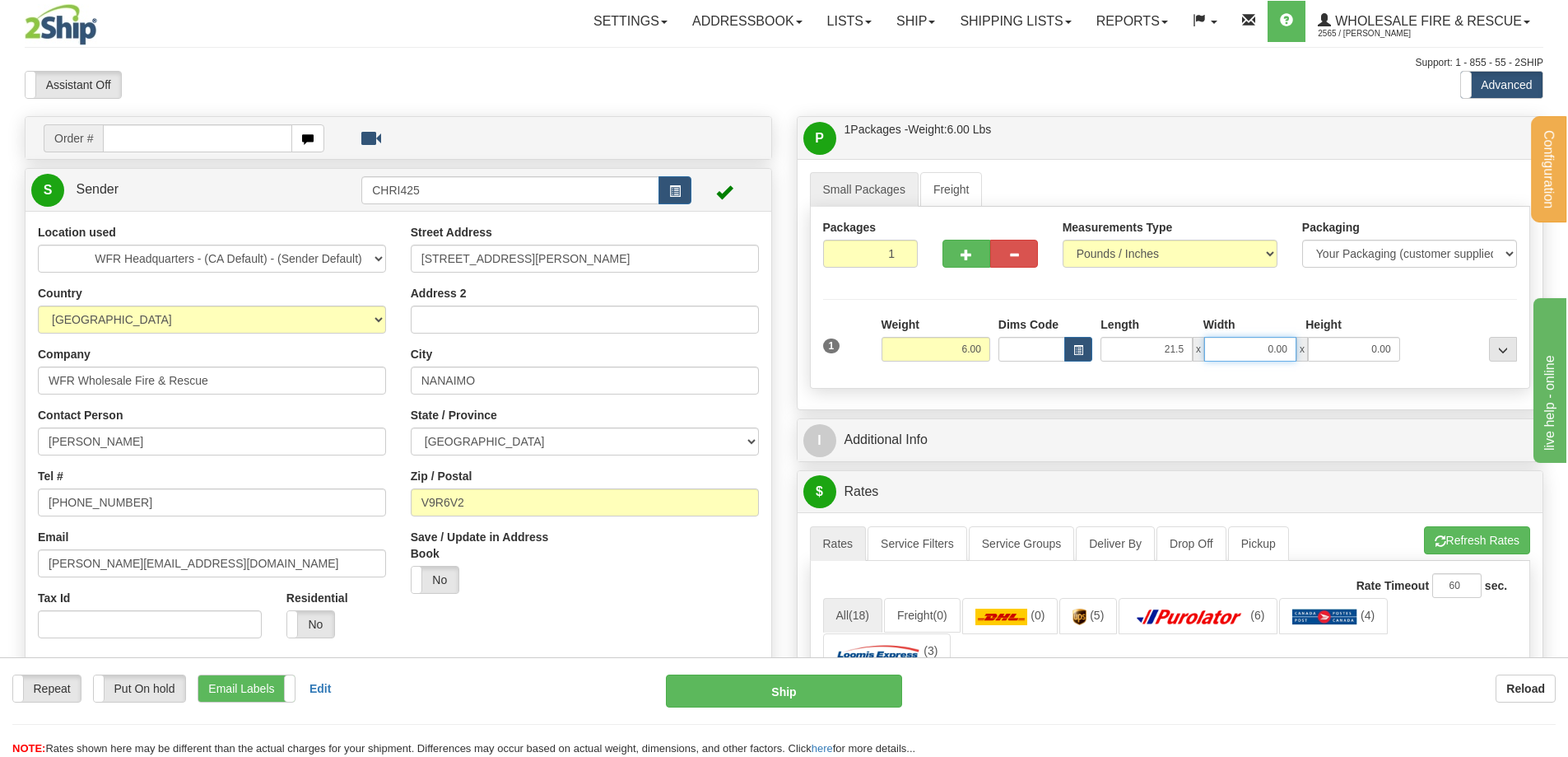
type input "21.50"
click at [1225, 341] on input "0.00" at bounding box center [1250, 350] width 92 height 25
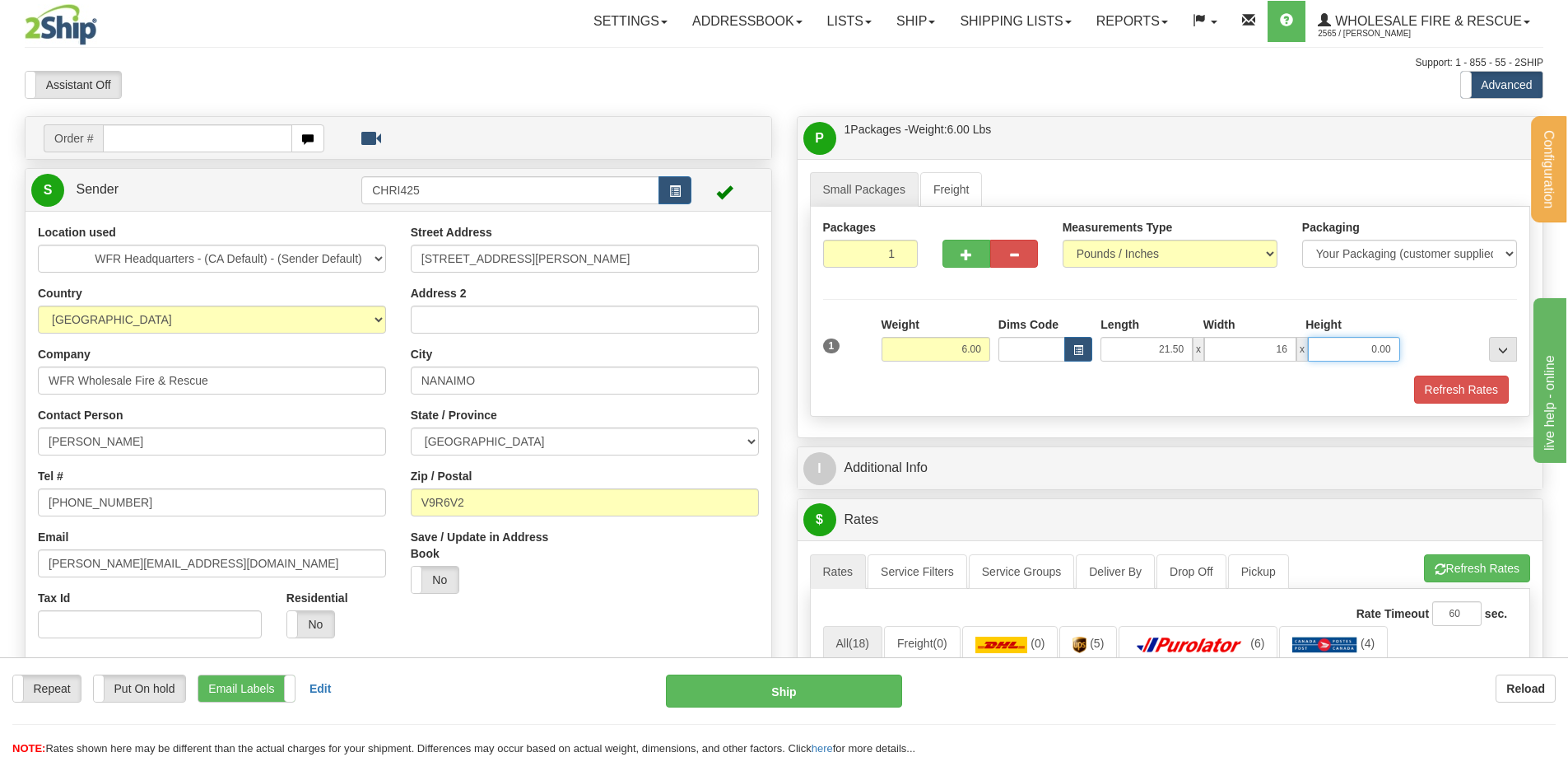
type input "16.00"
click at [1373, 353] on input "0.00" at bounding box center [1354, 350] width 92 height 25
type input "6.50"
click at [1486, 386] on button "Refresh Rates" at bounding box center [1461, 389] width 95 height 28
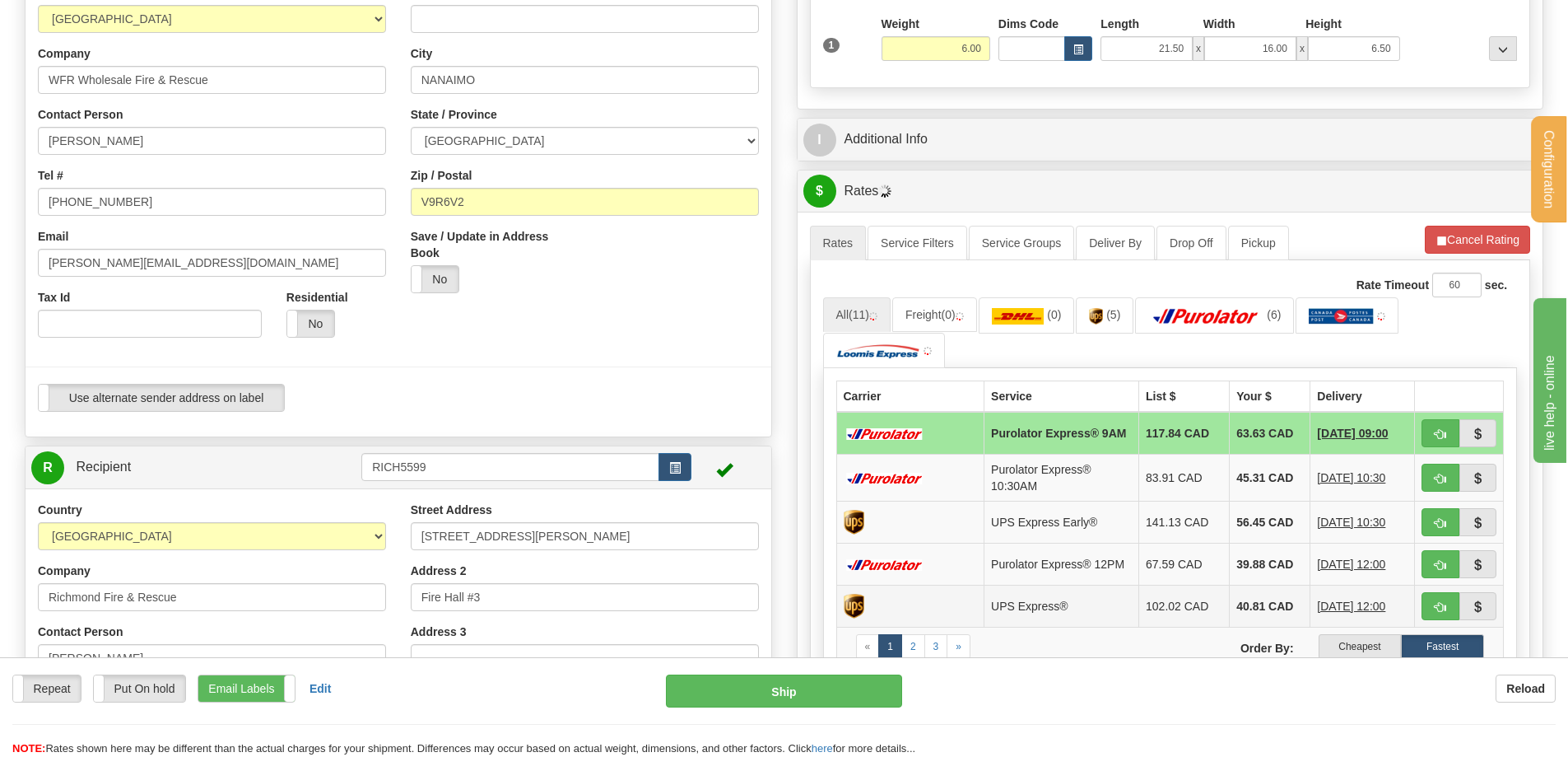
scroll to position [577, 0]
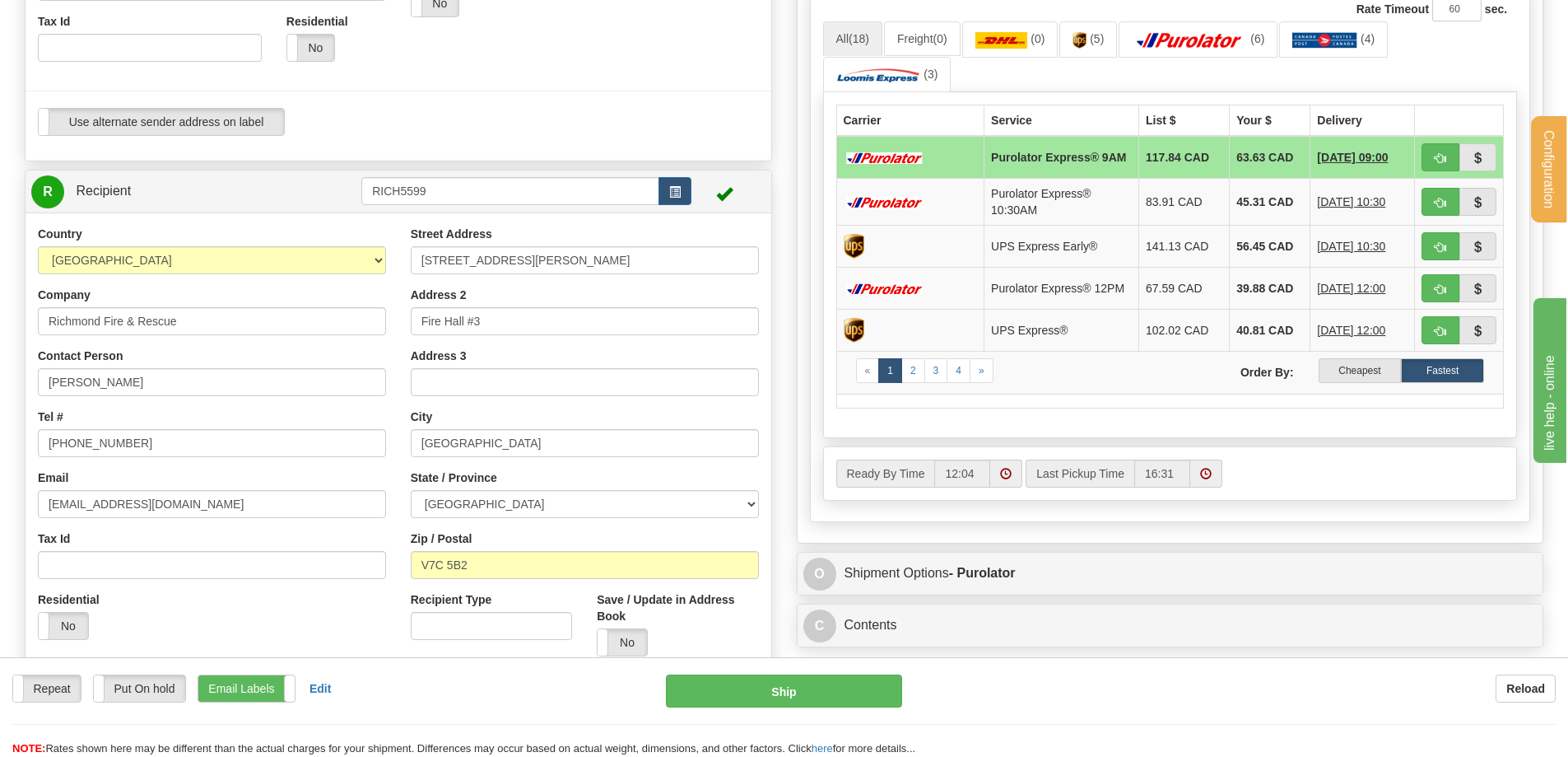
click at [1382, 374] on label "Cheapest" at bounding box center [1360, 370] width 83 height 25
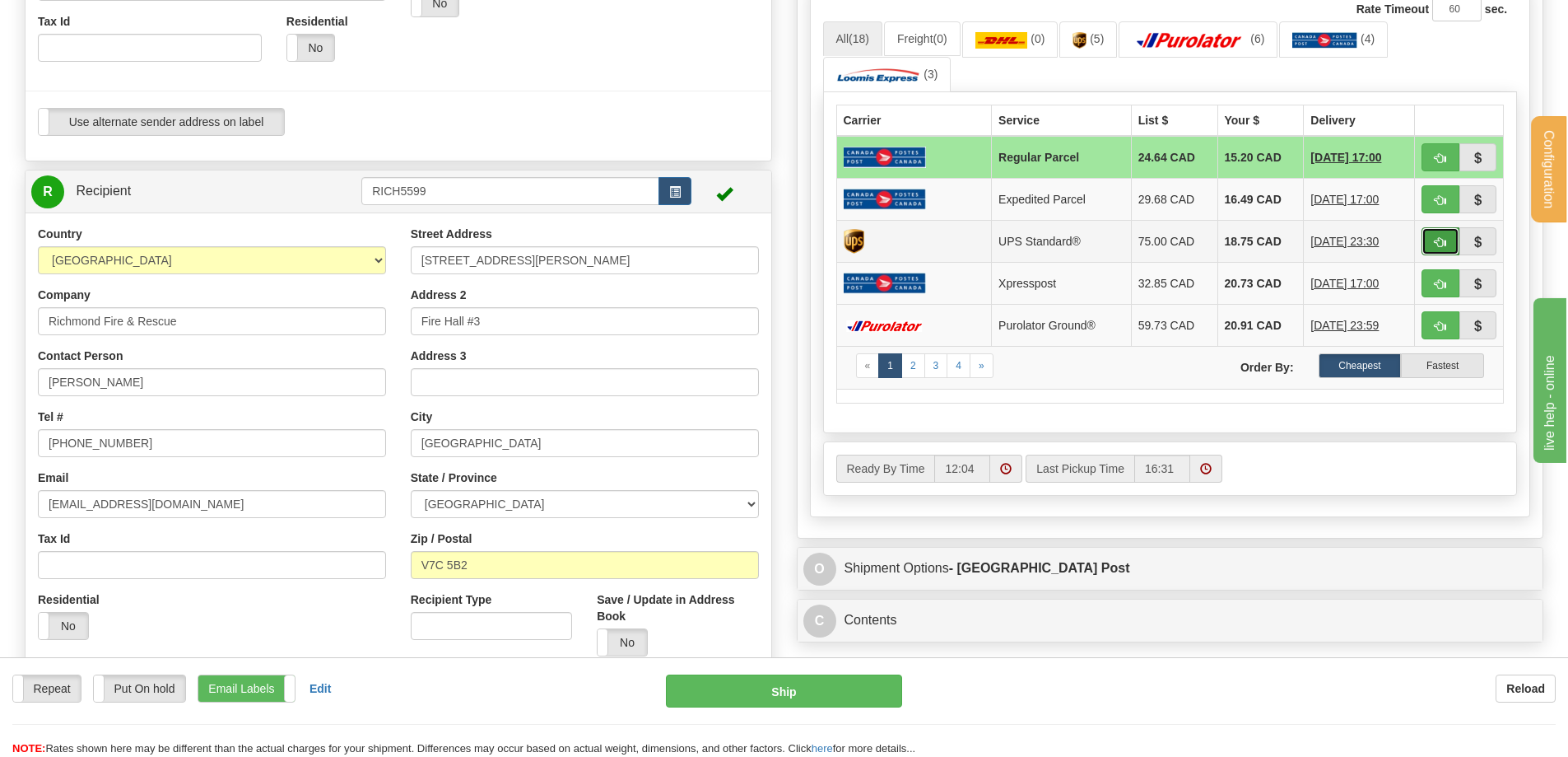
click at [1437, 241] on span "button" at bounding box center [1440, 242] width 12 height 11
type input "11"
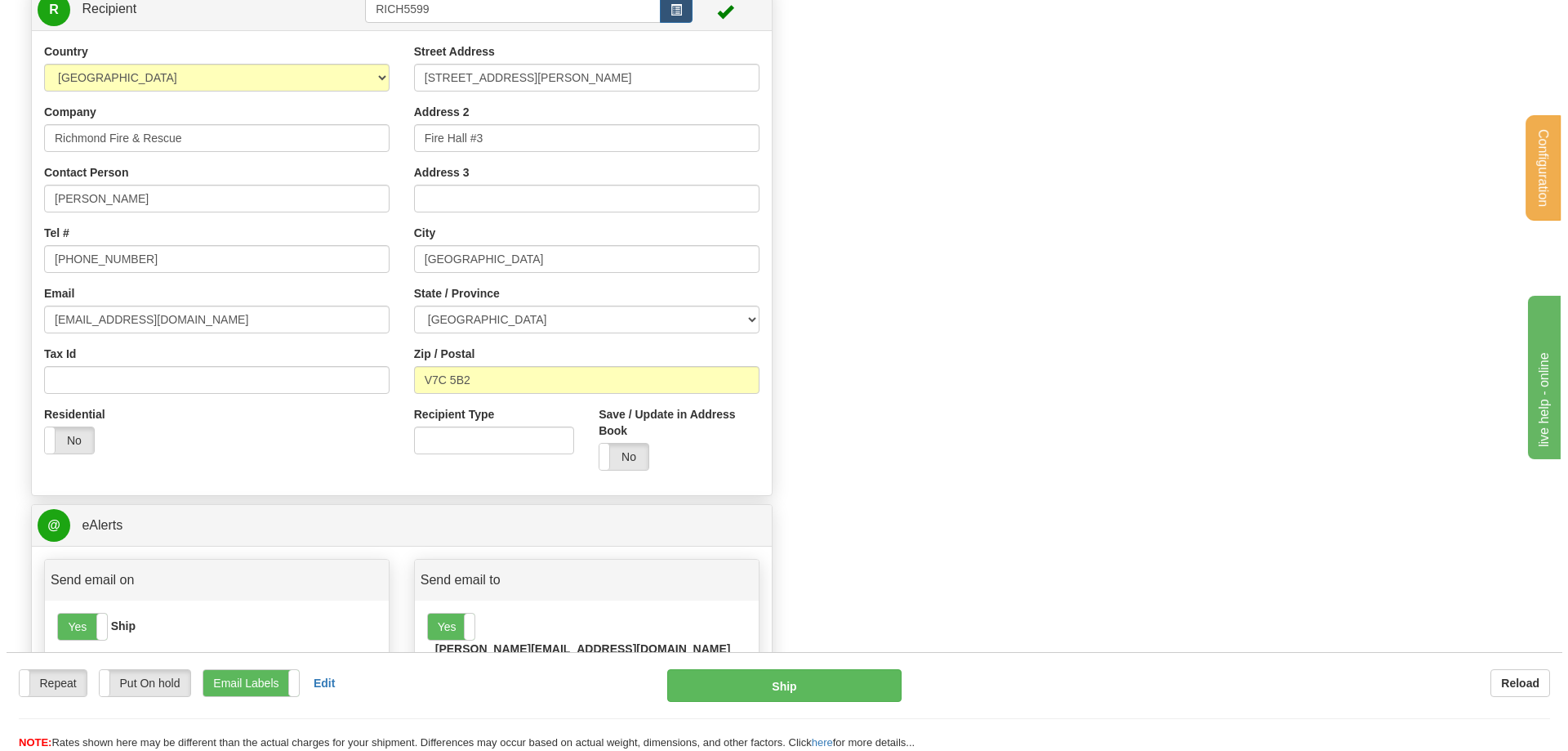
scroll to position [981, 0]
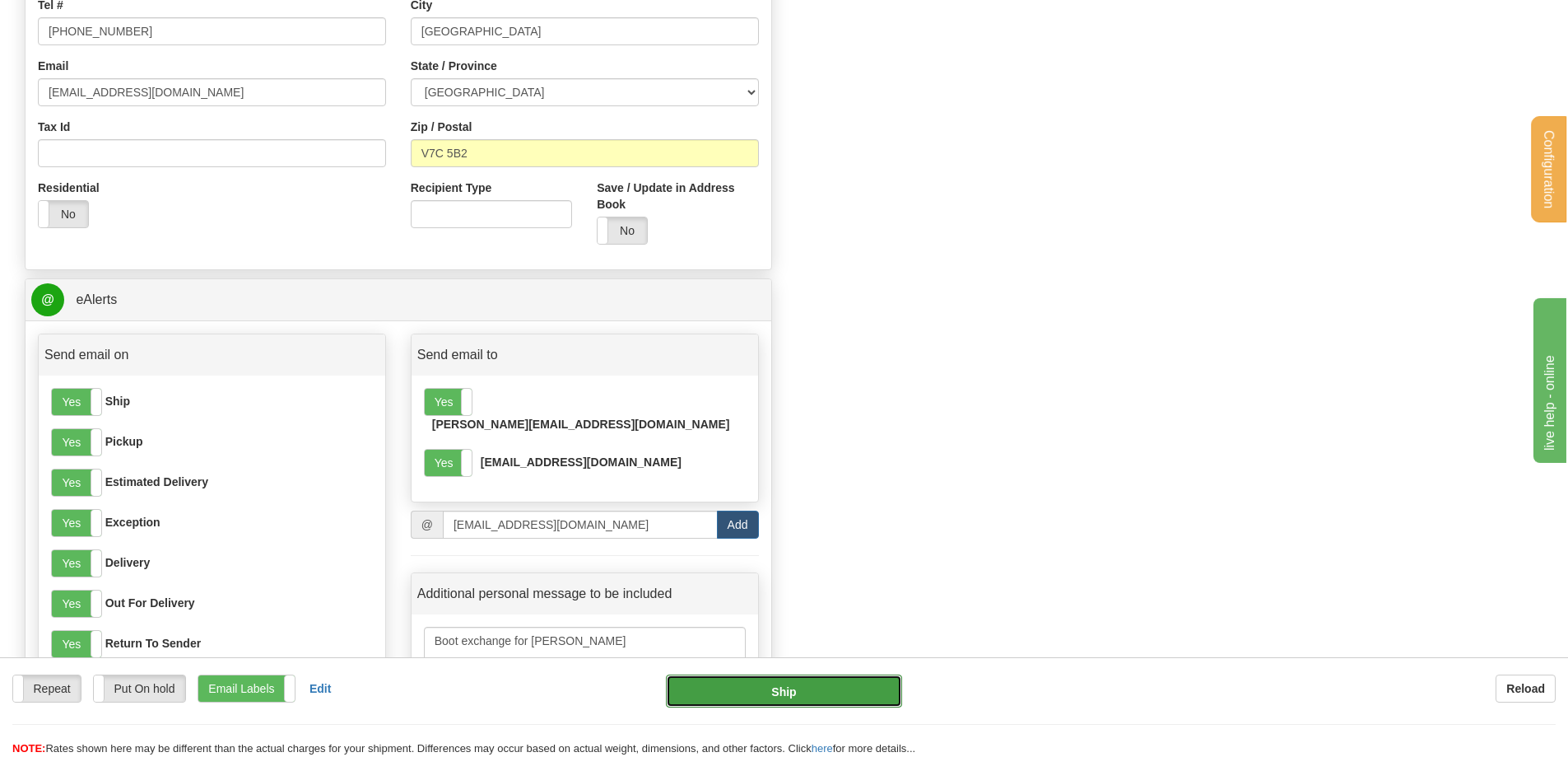
click at [801, 689] on button "Ship" at bounding box center [784, 691] width 236 height 33
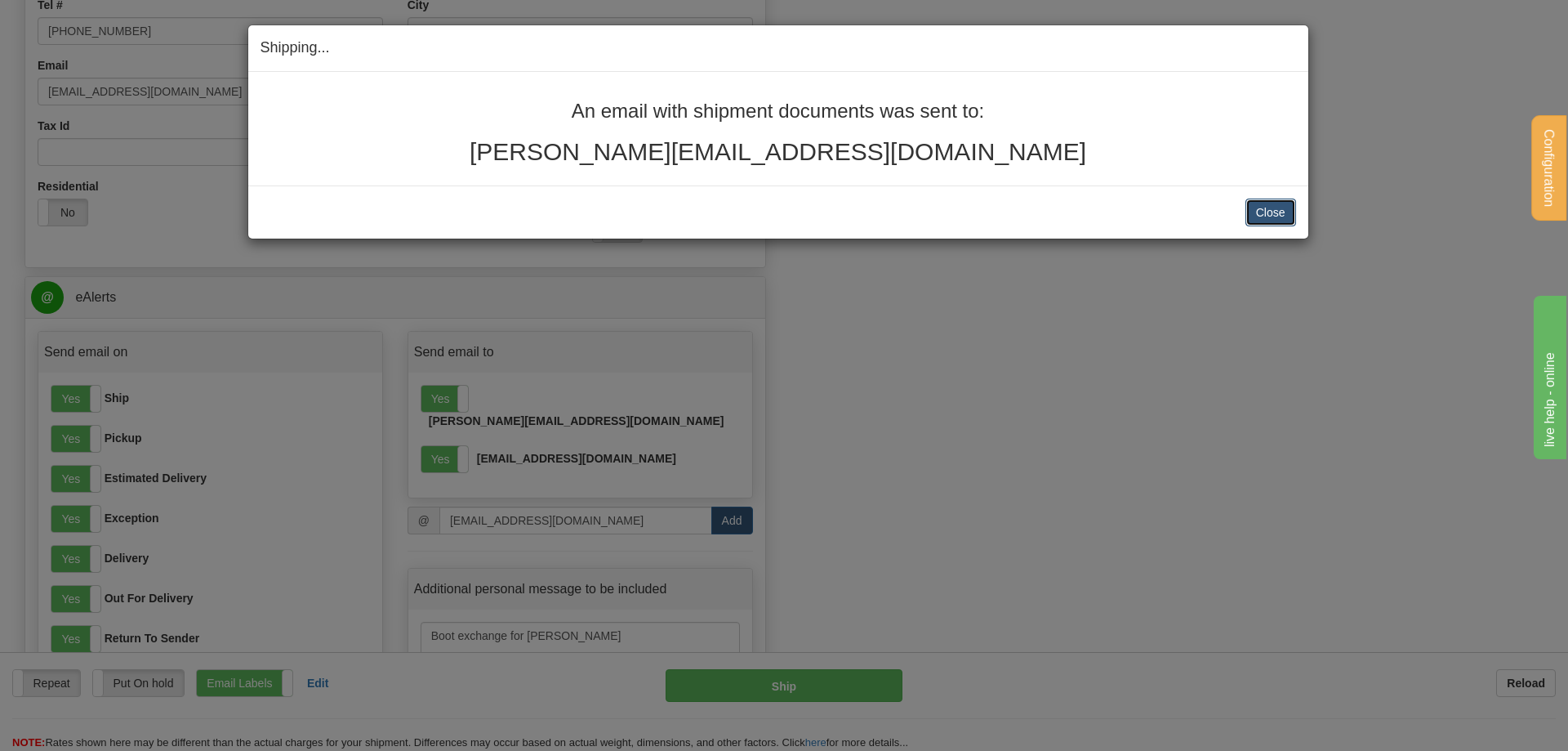
click at [1277, 205] on button "Close" at bounding box center [1270, 212] width 51 height 28
